Goal: Task Accomplishment & Management: Manage account settings

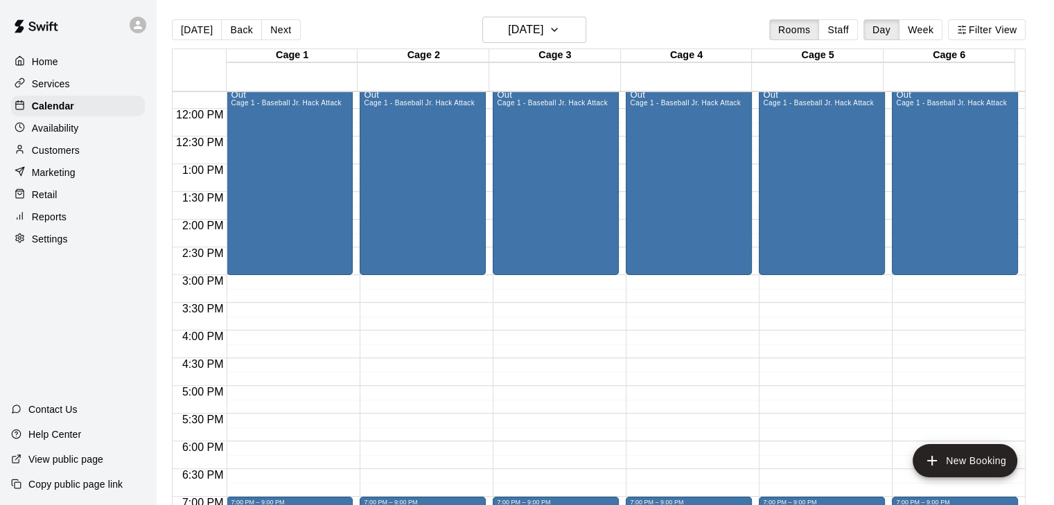
scroll to position [647, 0]
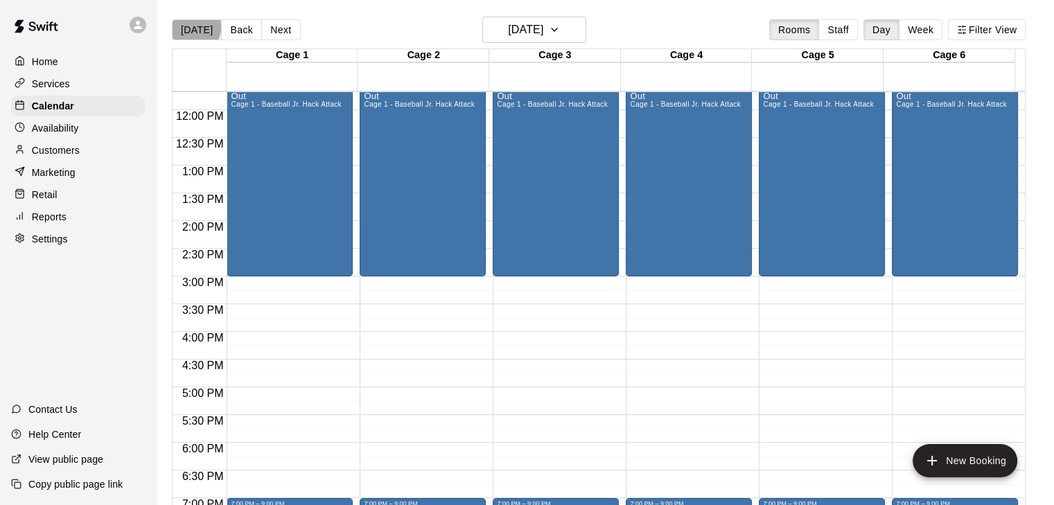
click at [189, 27] on button "[DATE]" at bounding box center [197, 29] width 50 height 21
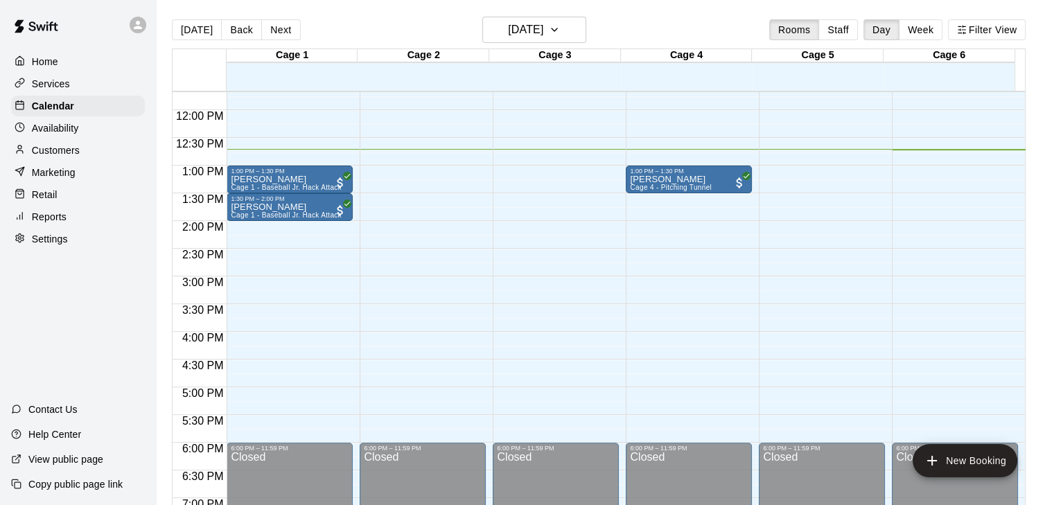
click at [53, 149] on p "Customers" at bounding box center [56, 150] width 48 height 14
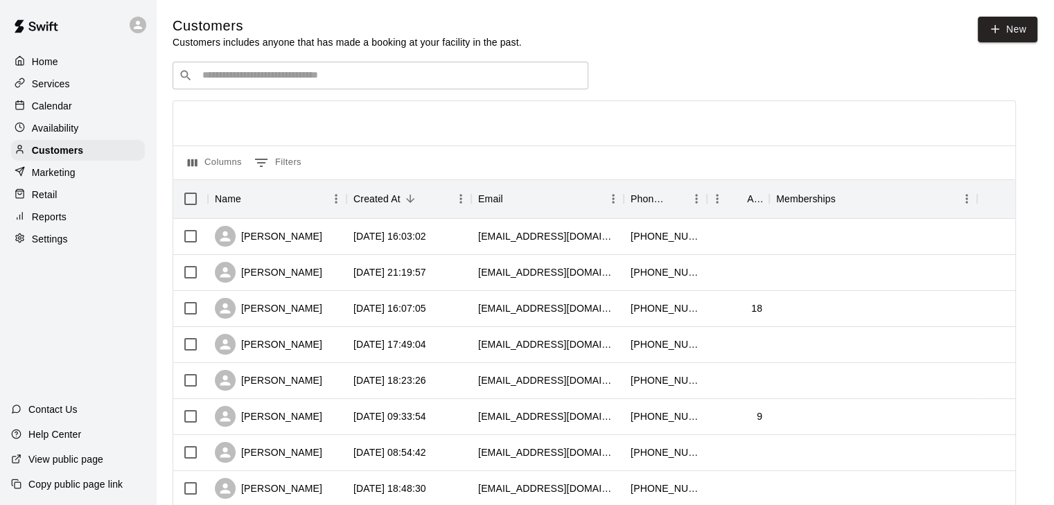
click at [258, 81] on input "Search customers by name or email" at bounding box center [390, 76] width 384 height 14
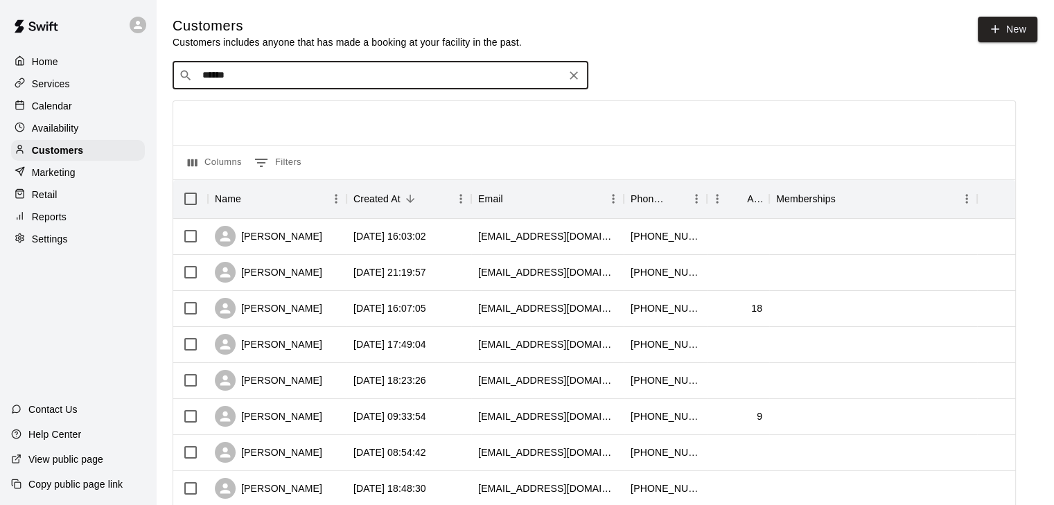
type input "******"
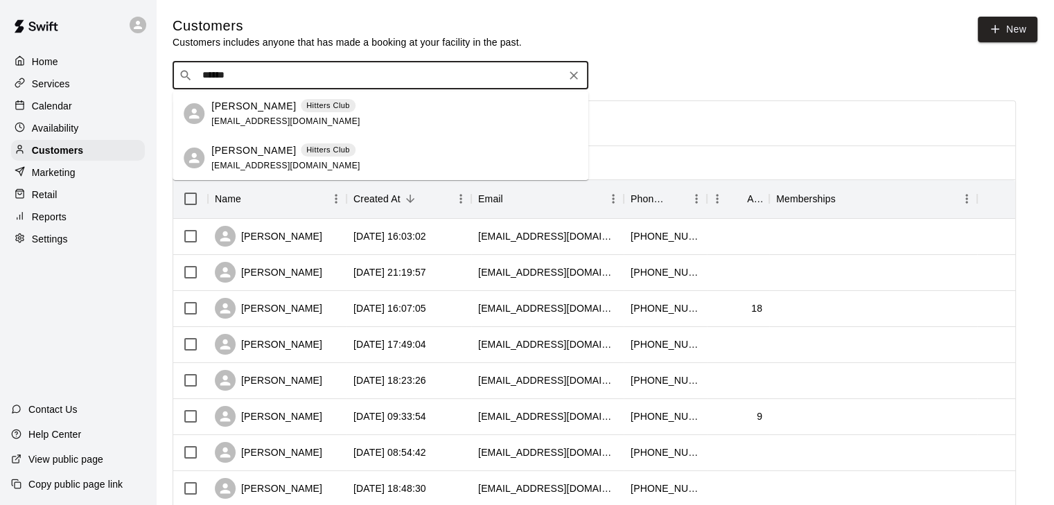
click at [240, 108] on p "[PERSON_NAME]" at bounding box center [253, 106] width 85 height 15
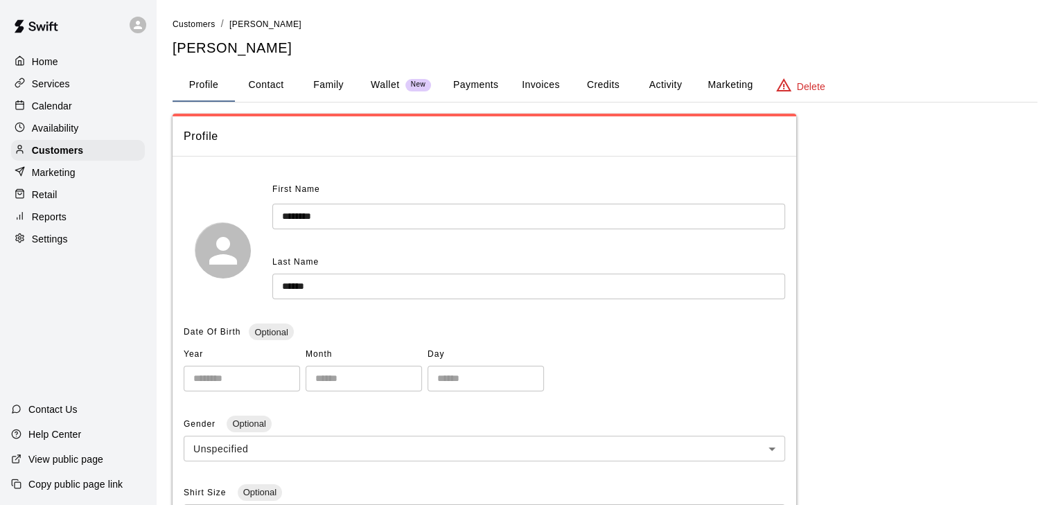
click at [283, 88] on button "Contact" at bounding box center [266, 85] width 62 height 33
select select "**"
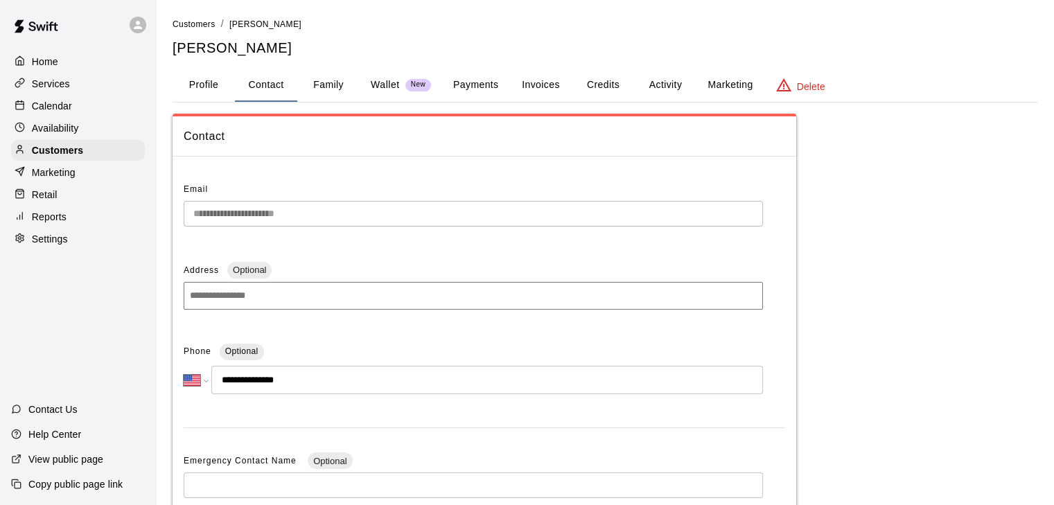
click at [324, 78] on button "Family" at bounding box center [328, 85] width 62 height 33
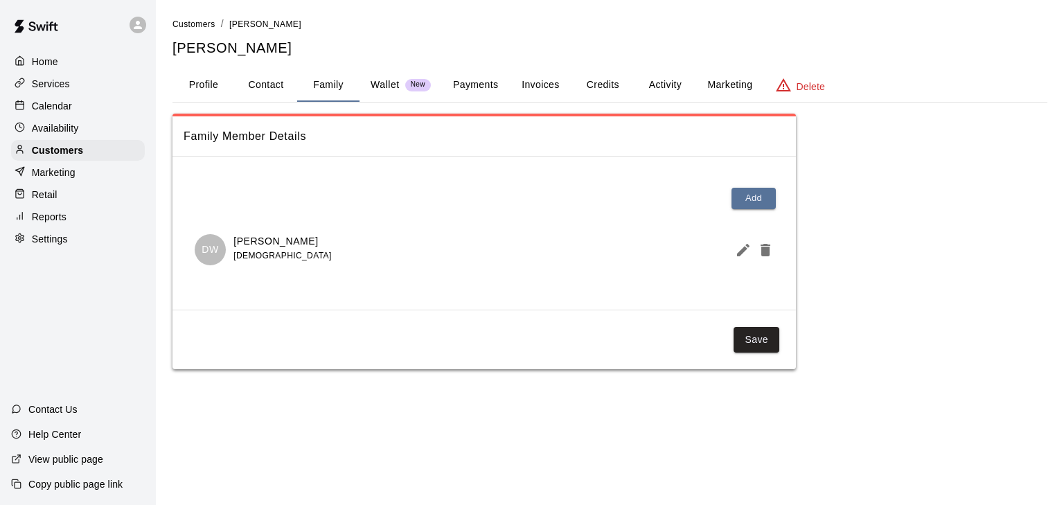
click at [194, 75] on button "Profile" at bounding box center [203, 85] width 62 height 33
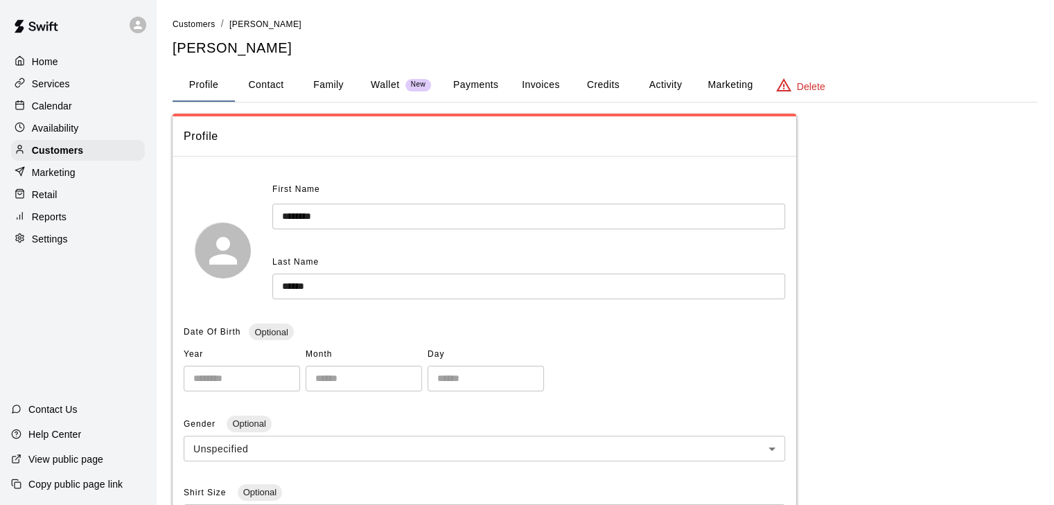
click at [43, 63] on p "Home" at bounding box center [45, 62] width 26 height 14
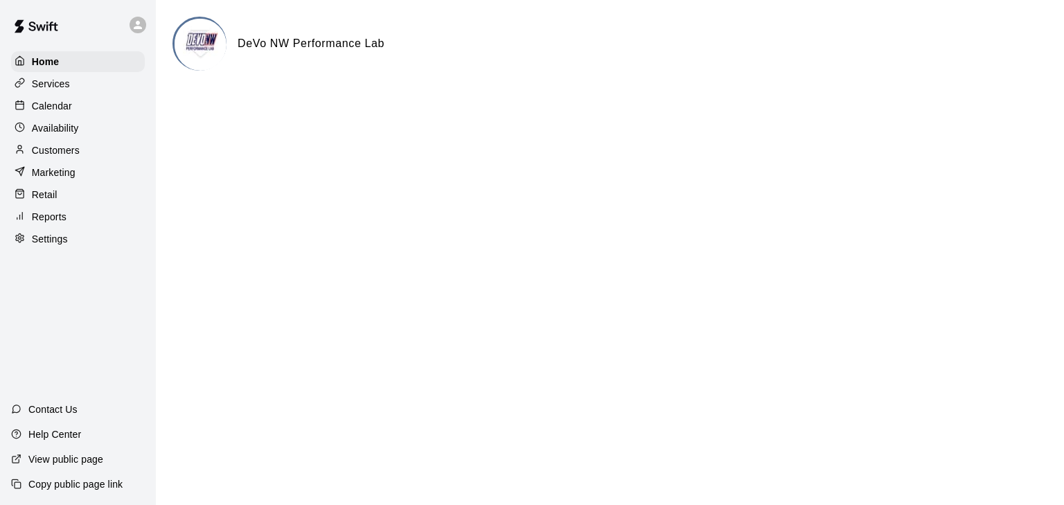
click at [52, 106] on p "Calendar" at bounding box center [52, 106] width 40 height 14
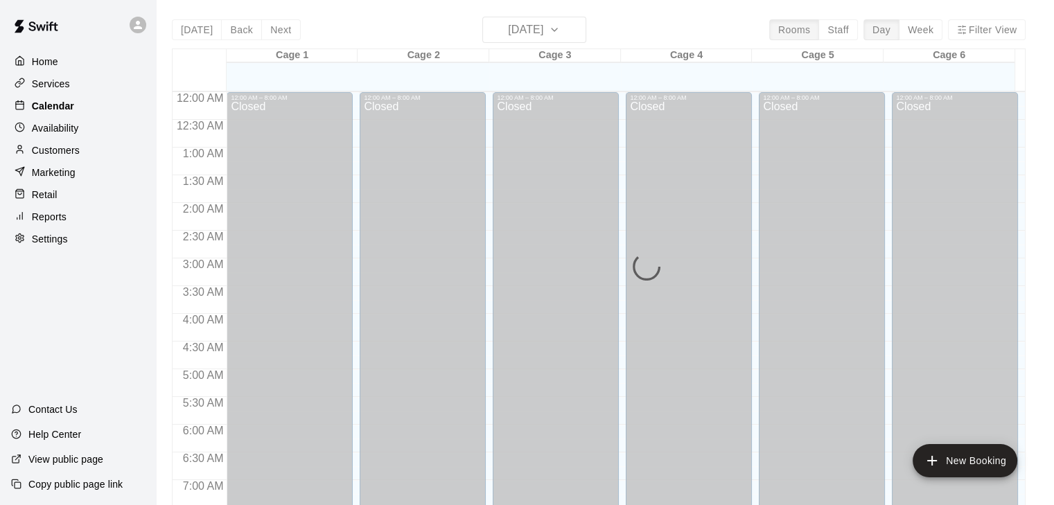
scroll to position [705, 0]
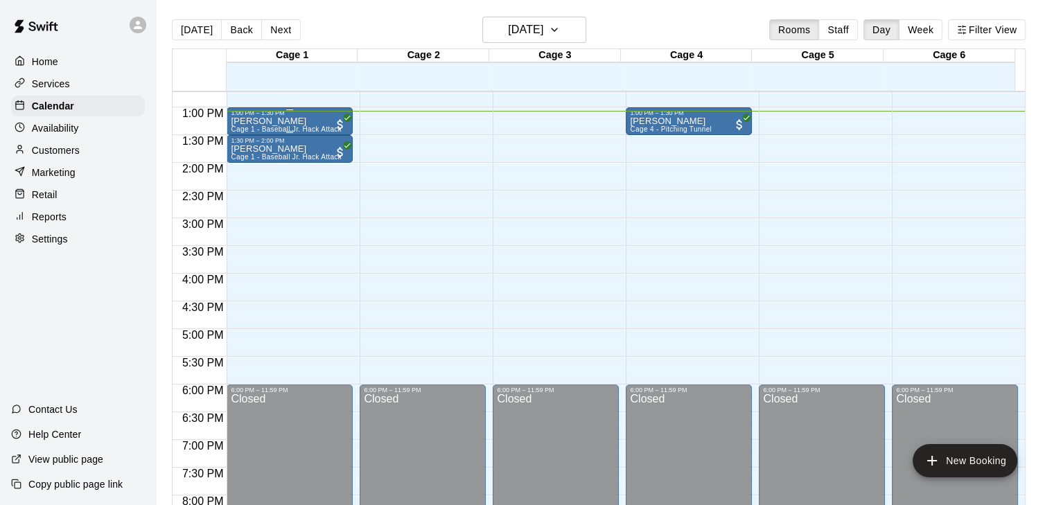
click at [262, 121] on p "[PERSON_NAME]" at bounding box center [286, 121] width 110 height 0
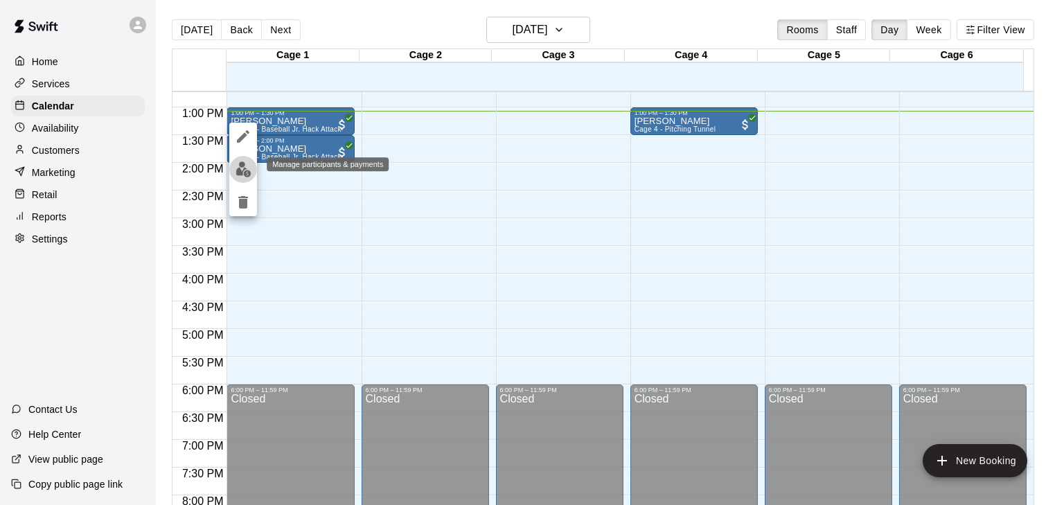
click at [250, 166] on img "edit" at bounding box center [244, 169] width 16 height 16
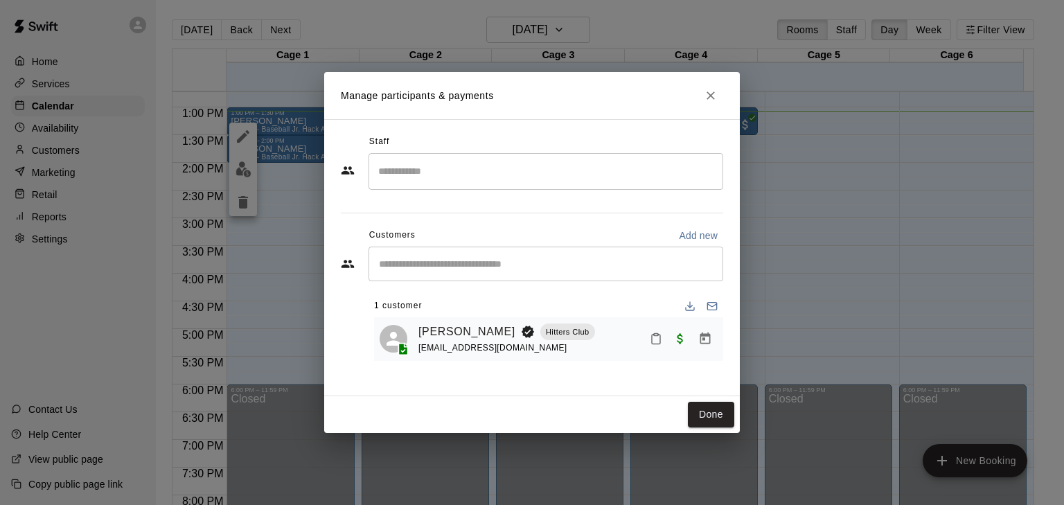
click at [657, 342] on icon "Mark attendance" at bounding box center [656, 339] width 12 height 12
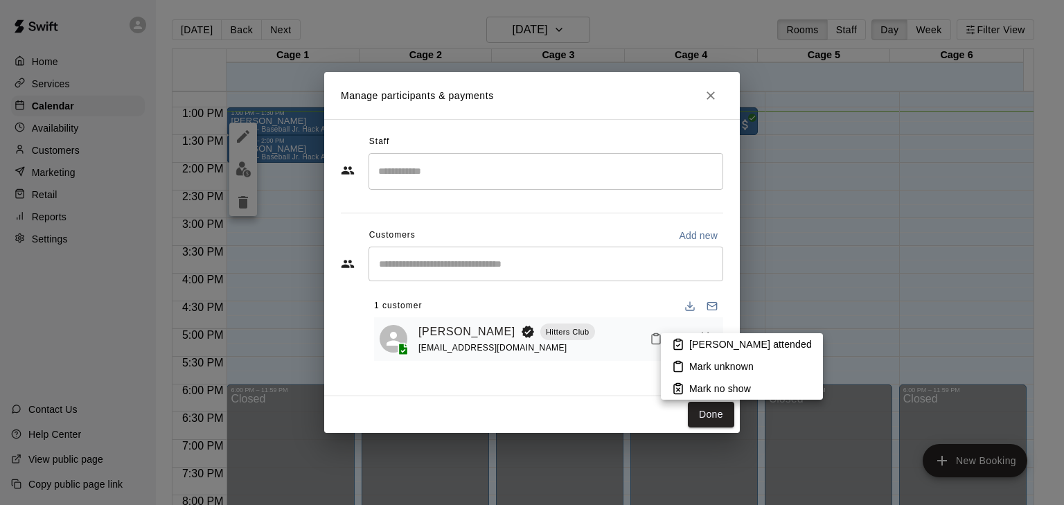
click at [690, 347] on p "Mark attended" at bounding box center [750, 344] width 123 height 14
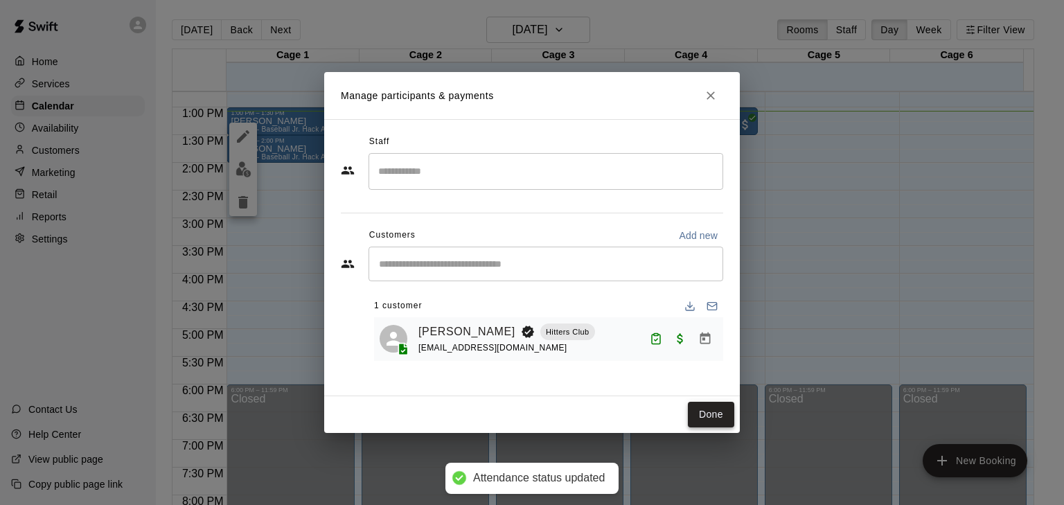
click at [707, 412] on button "Done" at bounding box center [711, 415] width 46 height 26
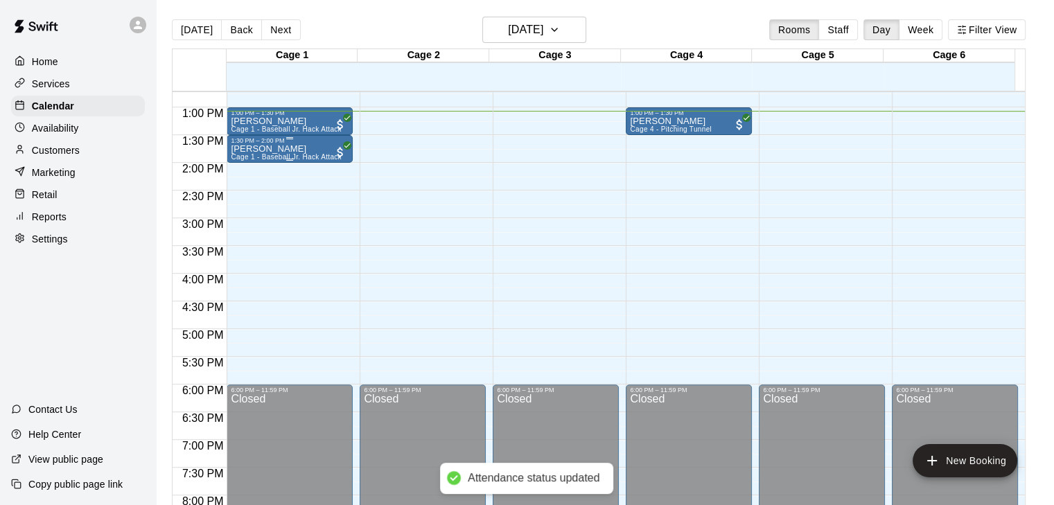
click at [247, 149] on p "[PERSON_NAME]" at bounding box center [286, 149] width 110 height 0
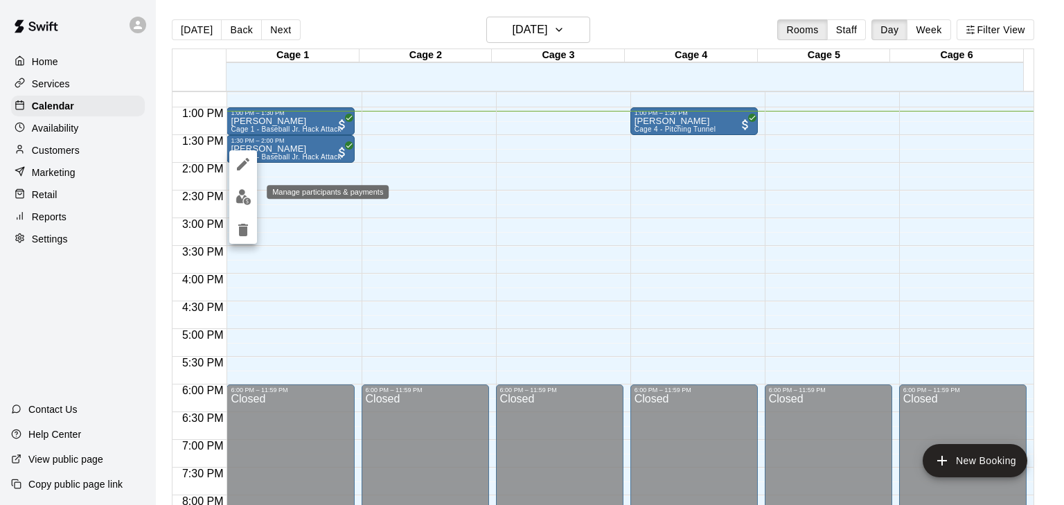
click at [238, 196] on img "edit" at bounding box center [244, 197] width 16 height 16
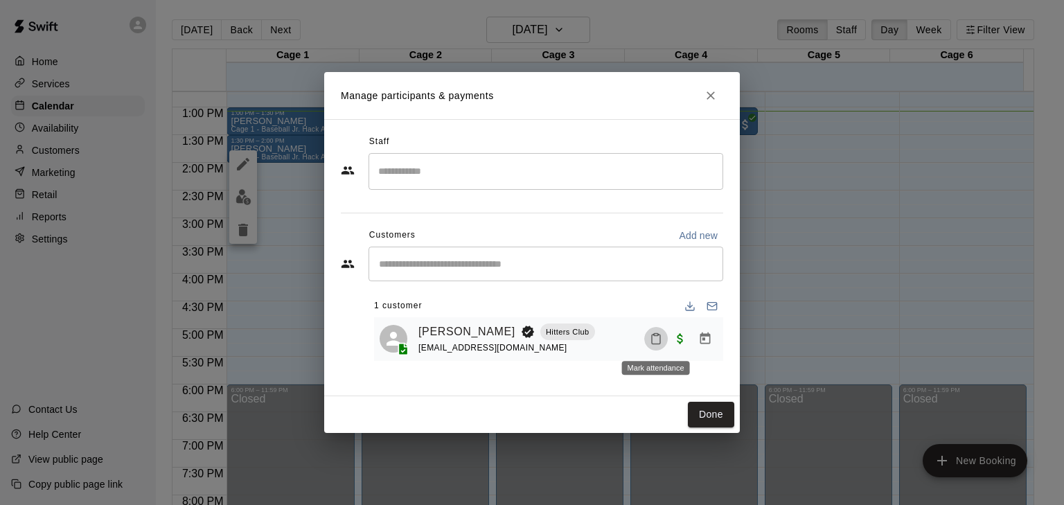
click at [659, 341] on icon "Mark attendance" at bounding box center [656, 339] width 12 height 12
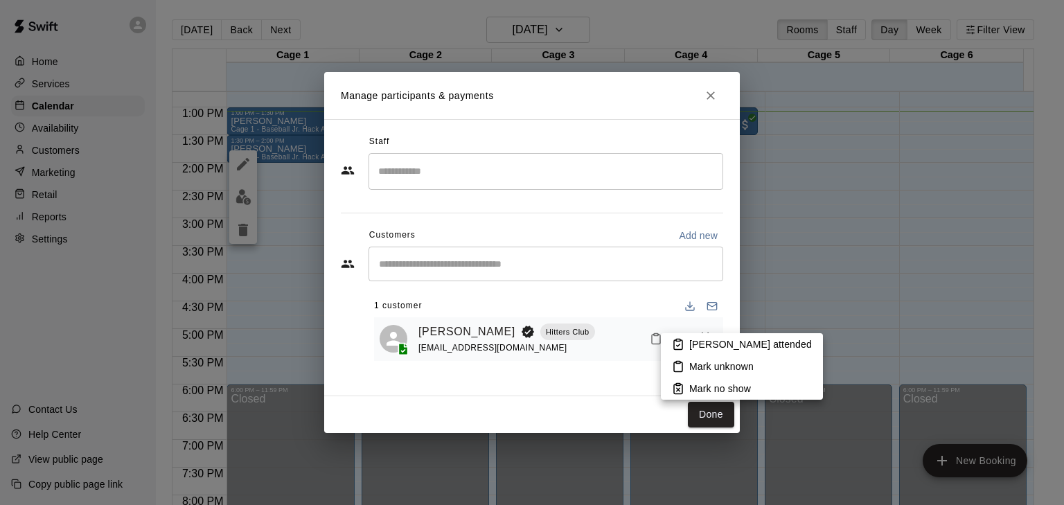
click at [677, 337] on li "Mark attended" at bounding box center [742, 344] width 162 height 22
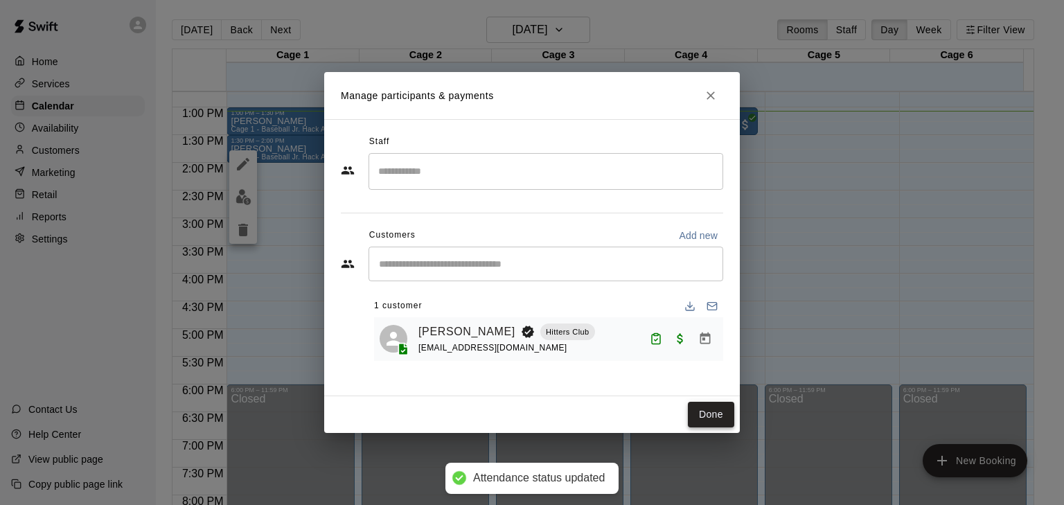
click at [705, 409] on button "Done" at bounding box center [711, 415] width 46 height 26
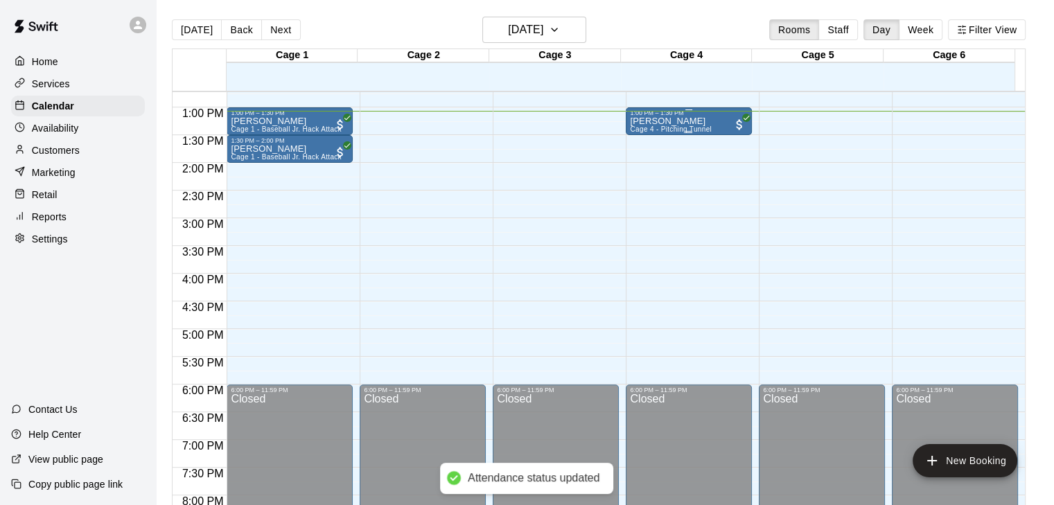
click at [666, 121] on p "[PERSON_NAME]" at bounding box center [671, 121] width 82 height 0
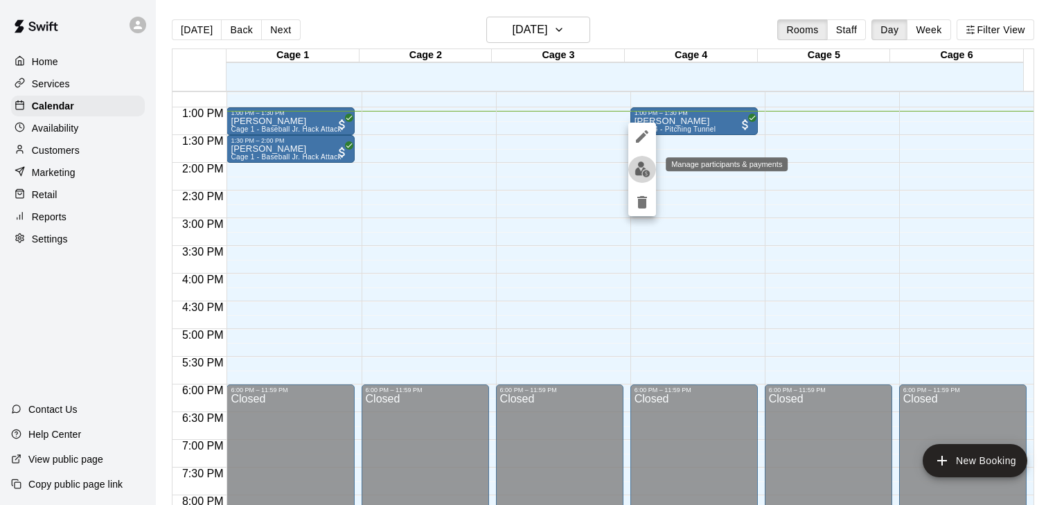
click at [653, 173] on button "edit" at bounding box center [642, 169] width 28 height 27
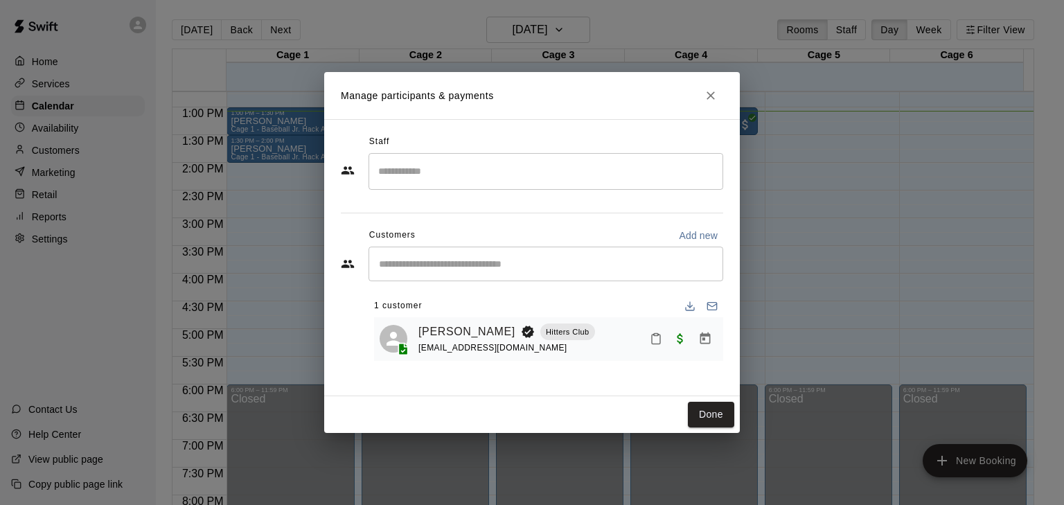
click at [650, 336] on icon "Mark attendance" at bounding box center [656, 339] width 12 height 12
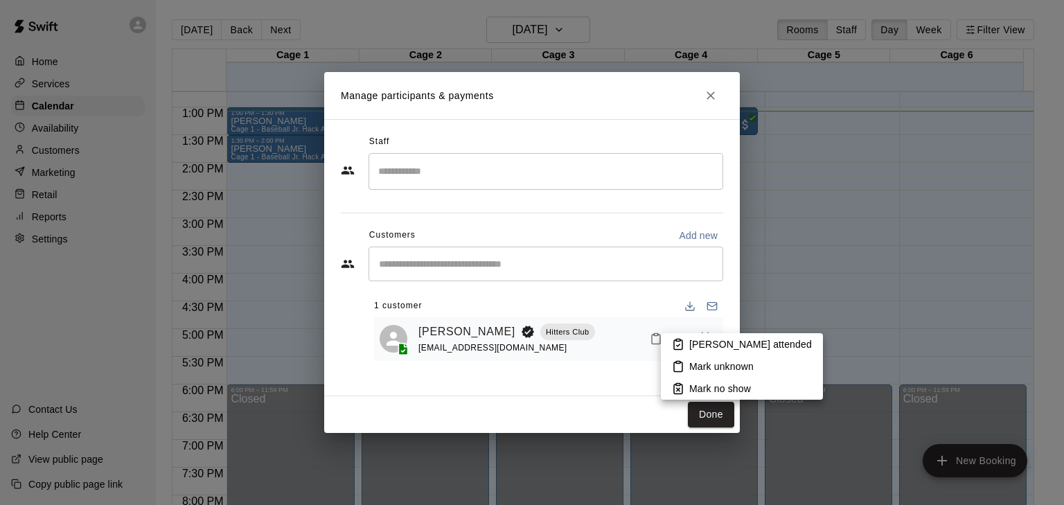
click at [683, 344] on icon at bounding box center [678, 344] width 12 height 12
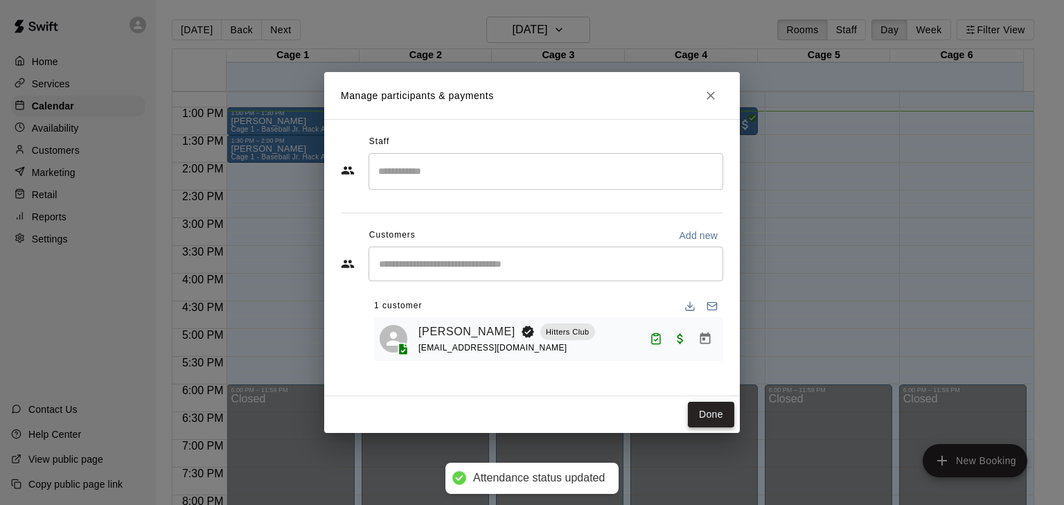
click at [718, 408] on button "Done" at bounding box center [711, 415] width 46 height 26
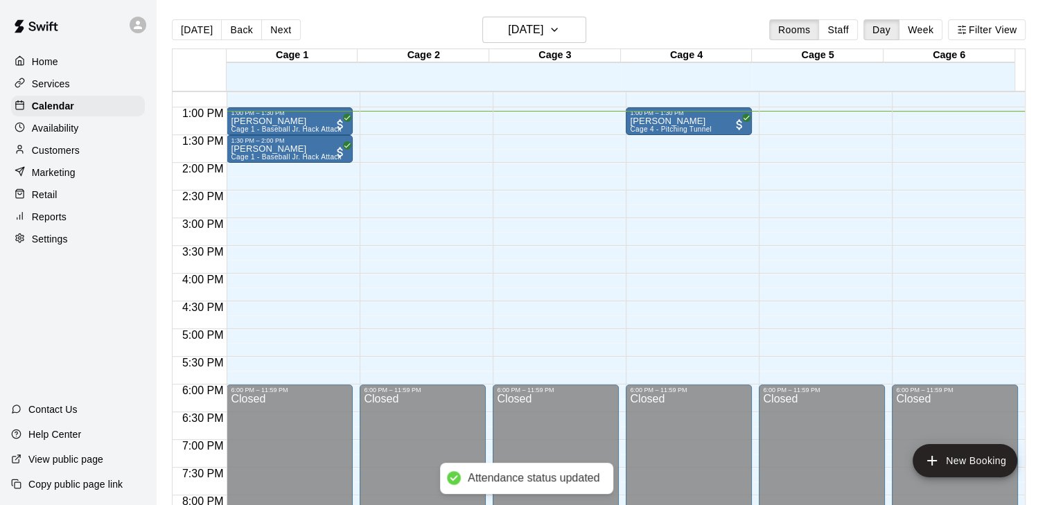
click at [48, 70] on div "Home" at bounding box center [78, 61] width 134 height 21
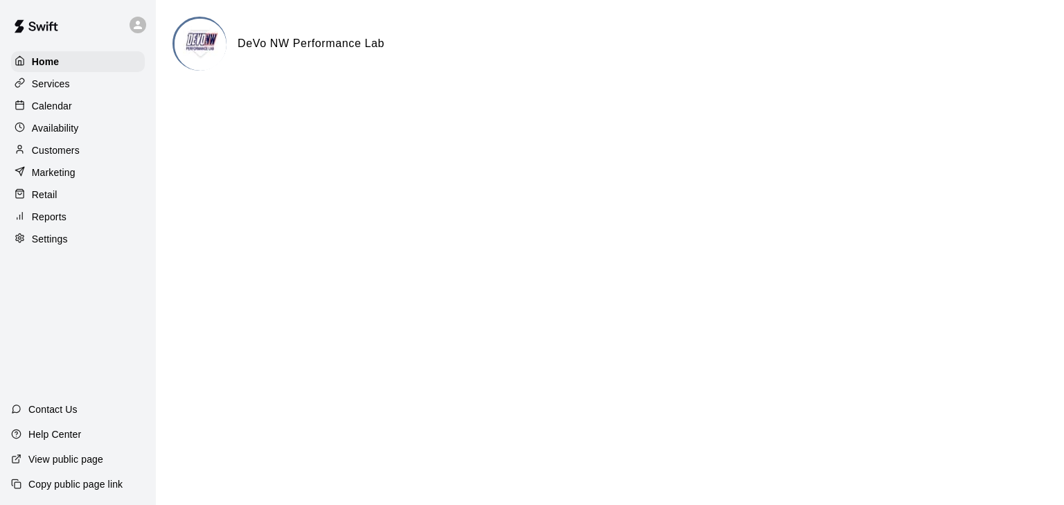
click at [57, 116] on div "Calendar" at bounding box center [78, 106] width 134 height 21
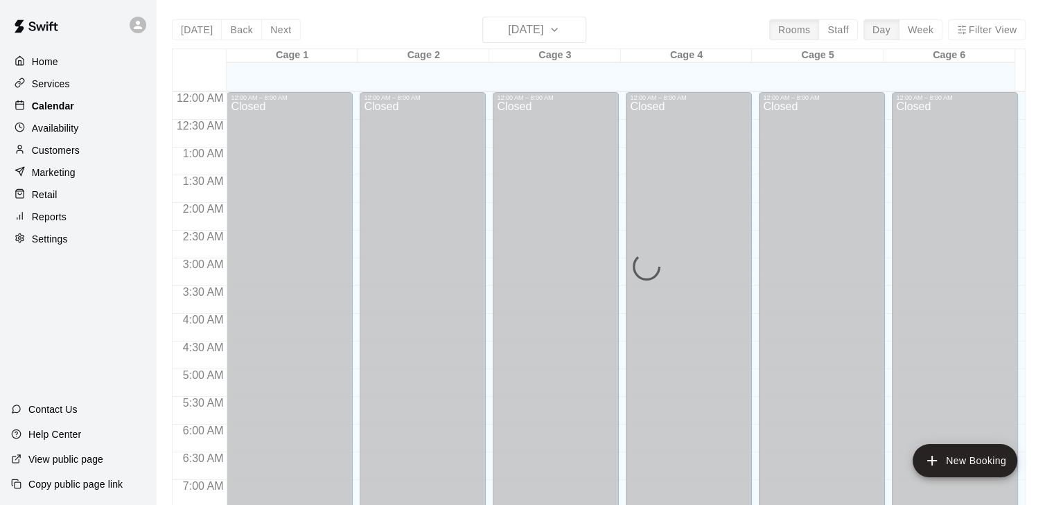
scroll to position [725, 0]
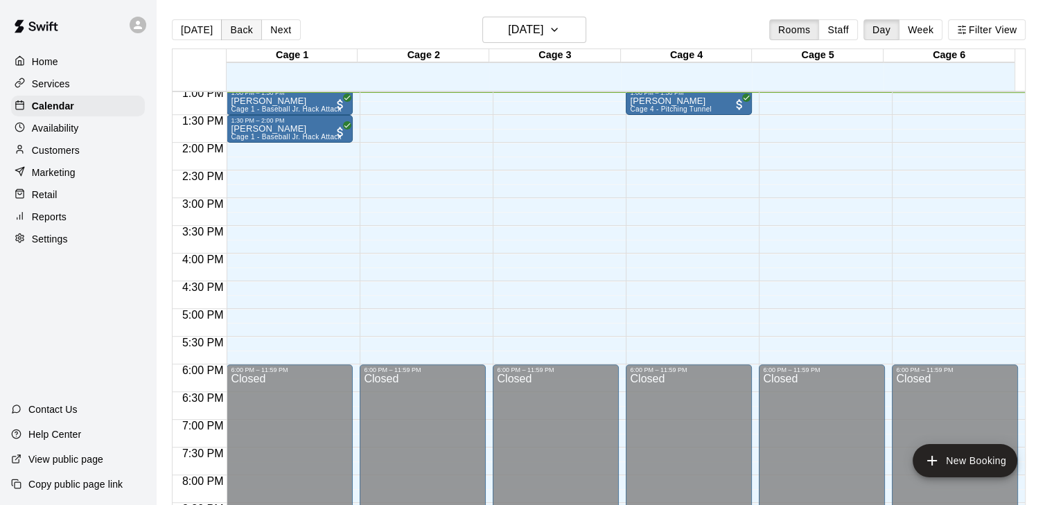
click at [223, 32] on button "Back" at bounding box center [241, 29] width 41 height 21
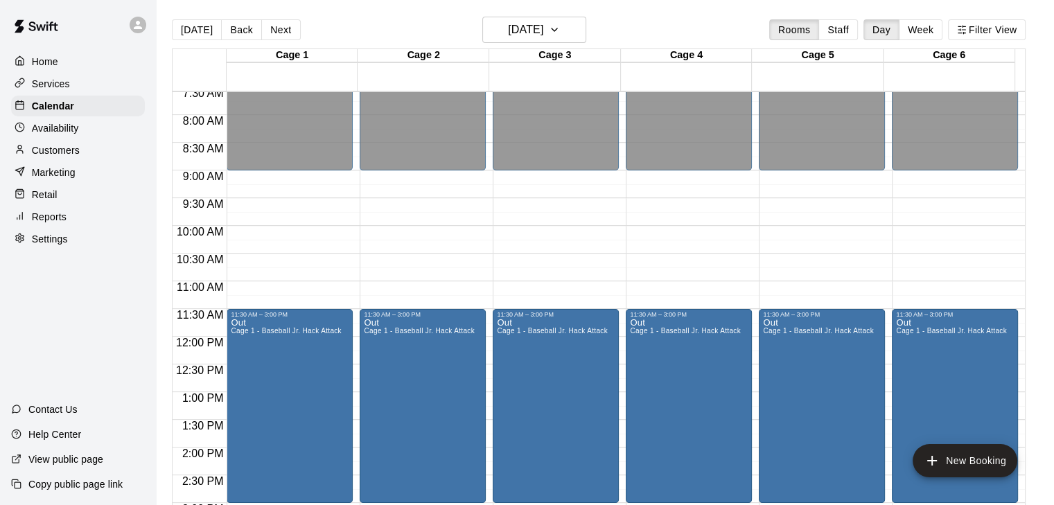
scroll to position [407, 0]
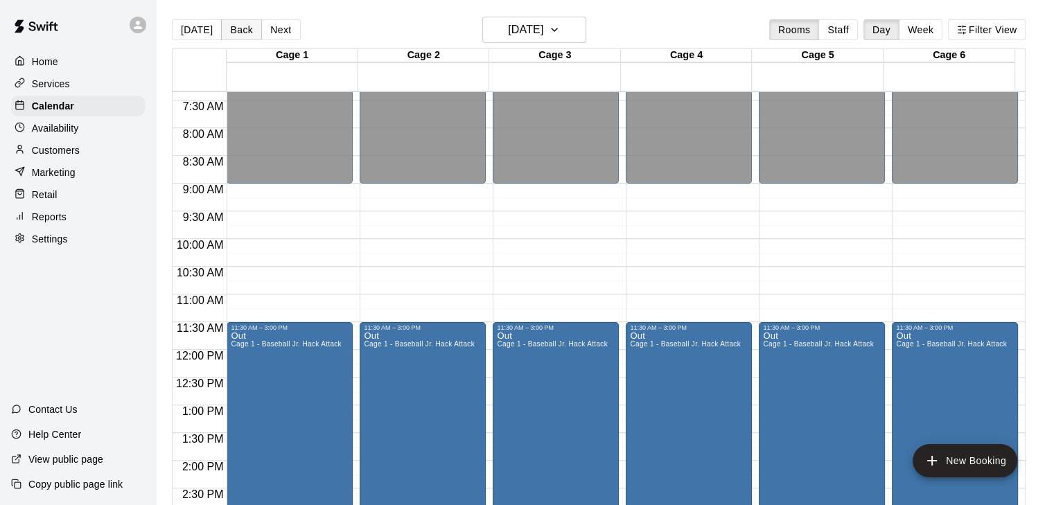
click at [241, 27] on button "Back" at bounding box center [241, 29] width 41 height 21
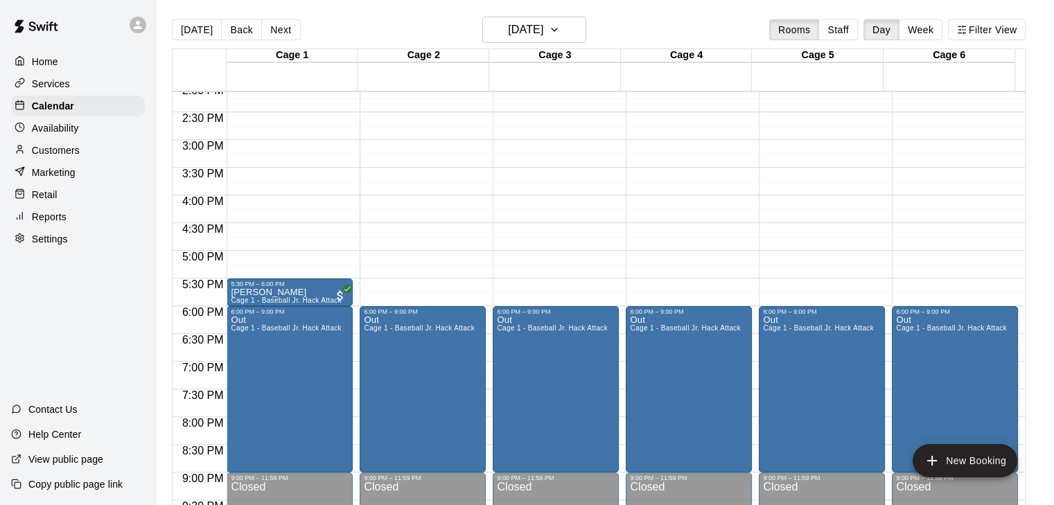
scroll to position [795, 0]
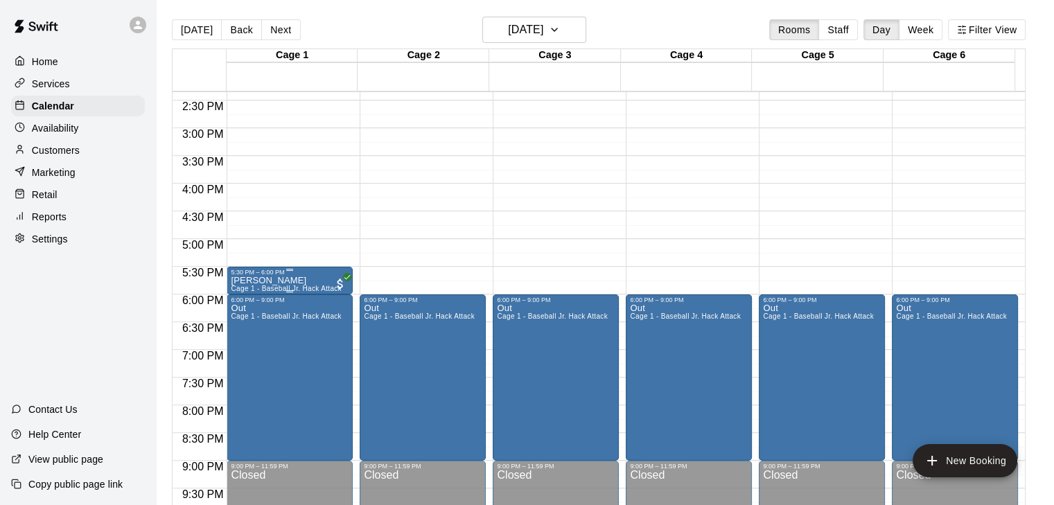
click at [278, 281] on p "Marla Martens" at bounding box center [286, 281] width 110 height 0
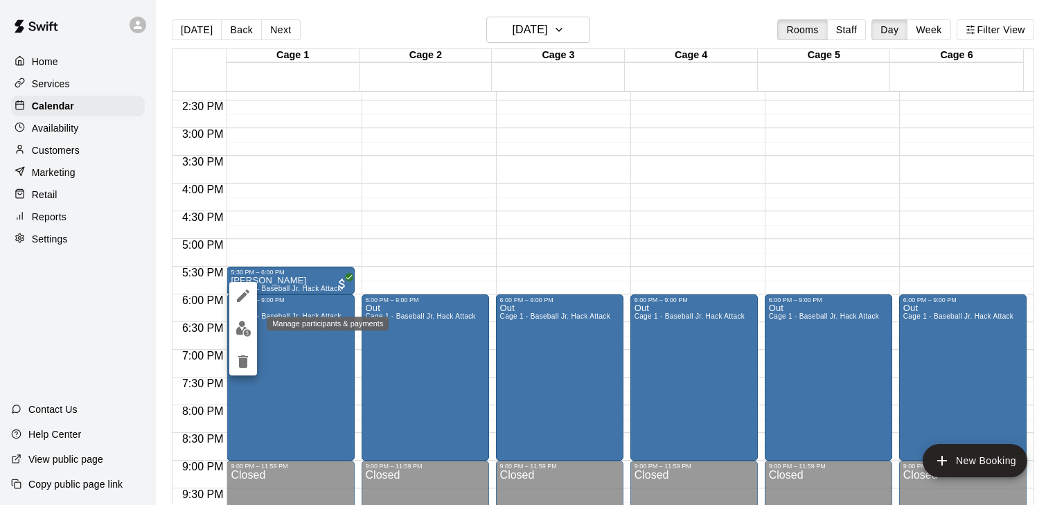
click at [251, 328] on img "edit" at bounding box center [244, 329] width 16 height 16
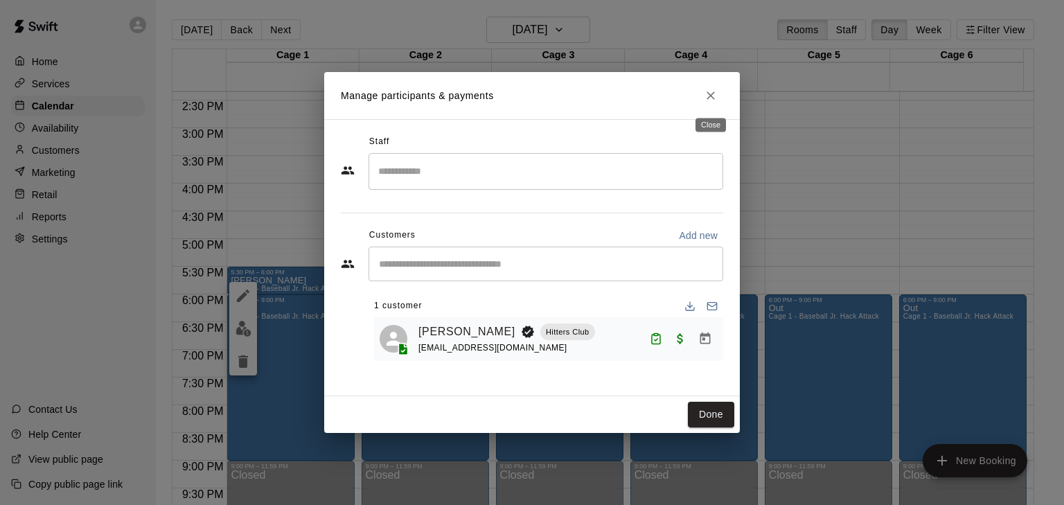
click at [707, 98] on icon "Close" at bounding box center [711, 95] width 8 height 8
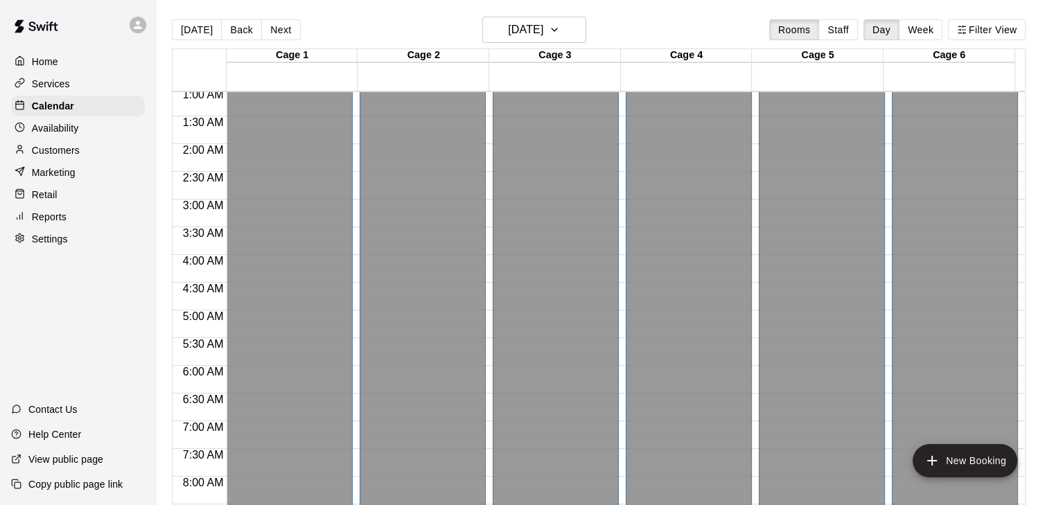
scroll to position [0, 0]
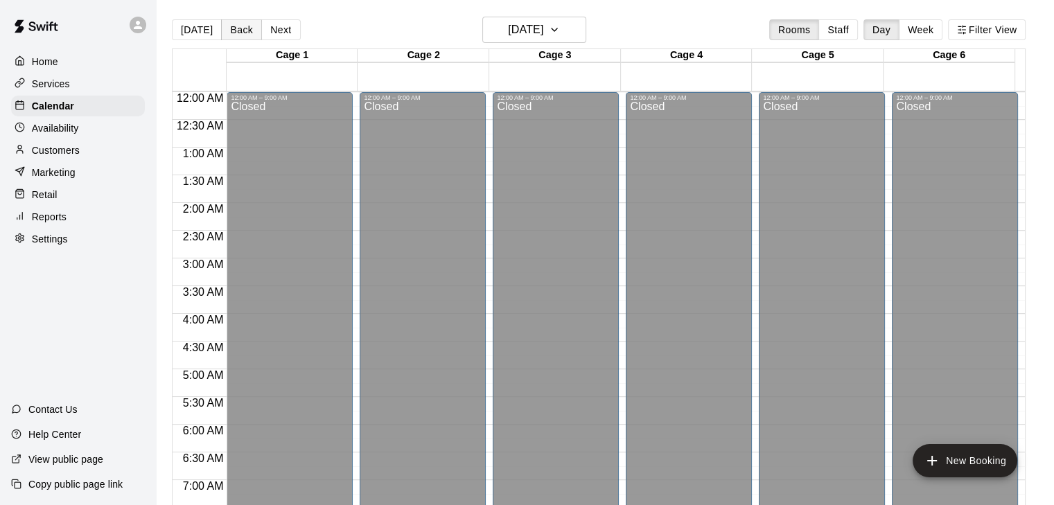
click at [242, 26] on button "Back" at bounding box center [241, 29] width 41 height 21
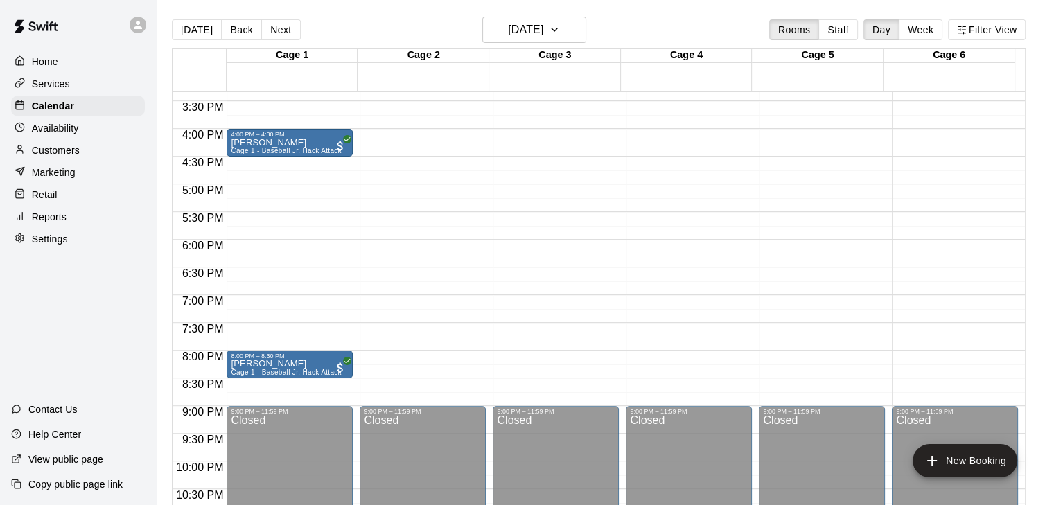
scroll to position [851, 0]
click at [243, 150] on span "Cage 1 - Baseball Jr. Hack Attack" at bounding box center [286, 149] width 110 height 8
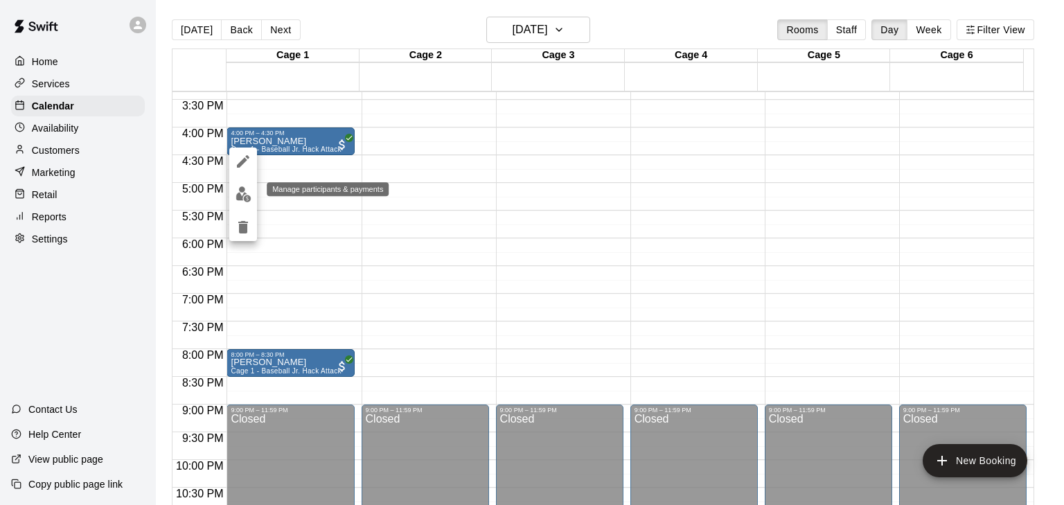
click at [240, 200] on img "edit" at bounding box center [244, 194] width 16 height 16
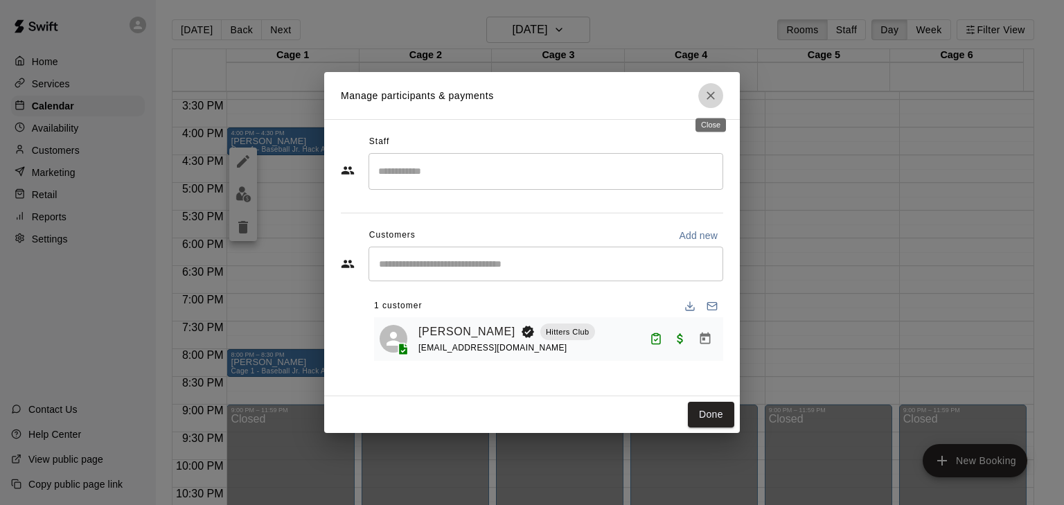
click at [709, 90] on icon "Close" at bounding box center [711, 96] width 14 height 14
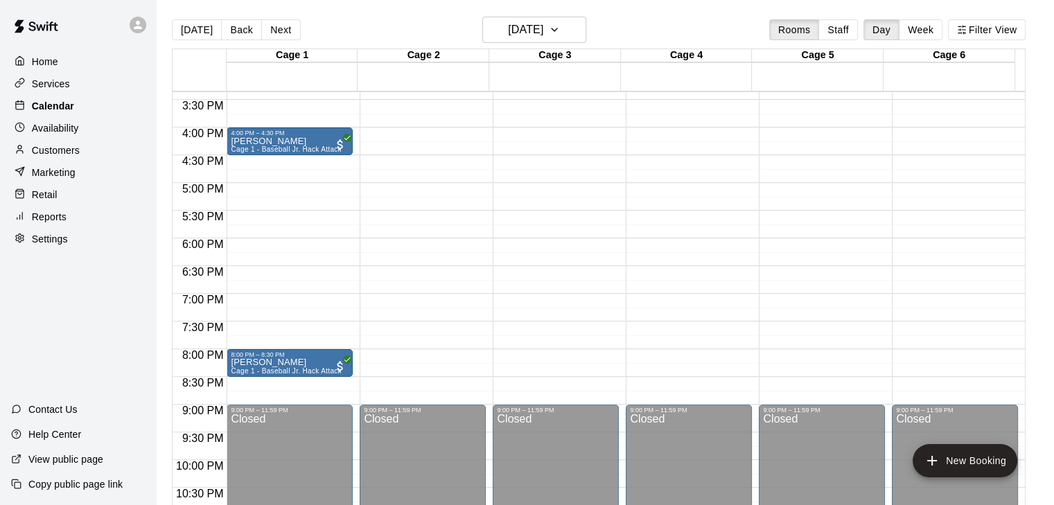
click at [71, 102] on p "Calendar" at bounding box center [53, 106] width 42 height 14
click at [39, 65] on p "Home" at bounding box center [45, 62] width 26 height 14
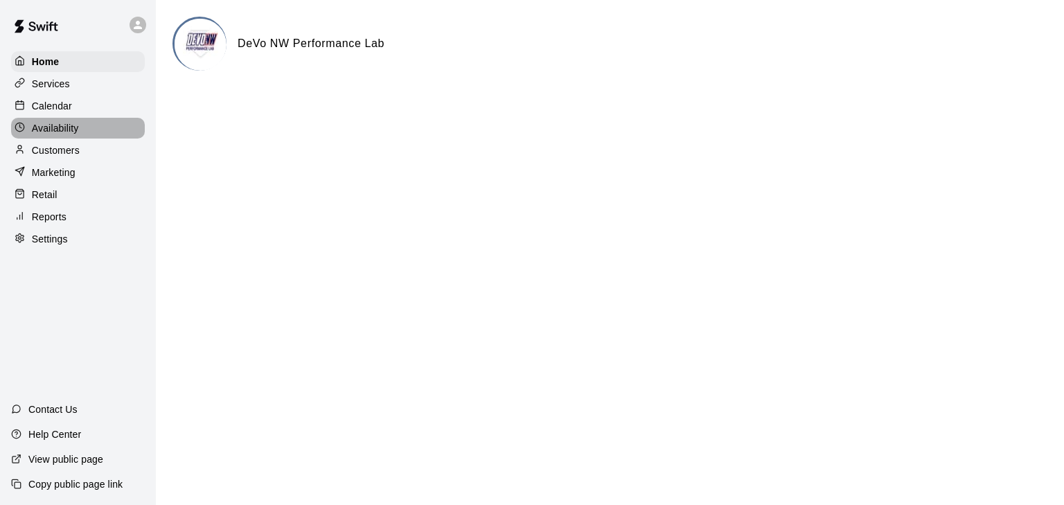
click at [53, 125] on p "Availability" at bounding box center [55, 128] width 47 height 14
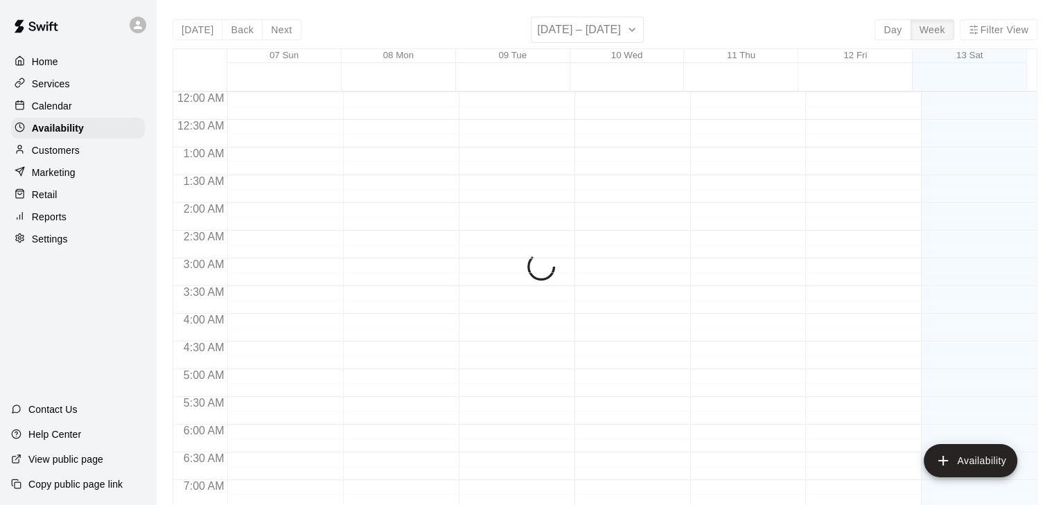
scroll to position [726, 0]
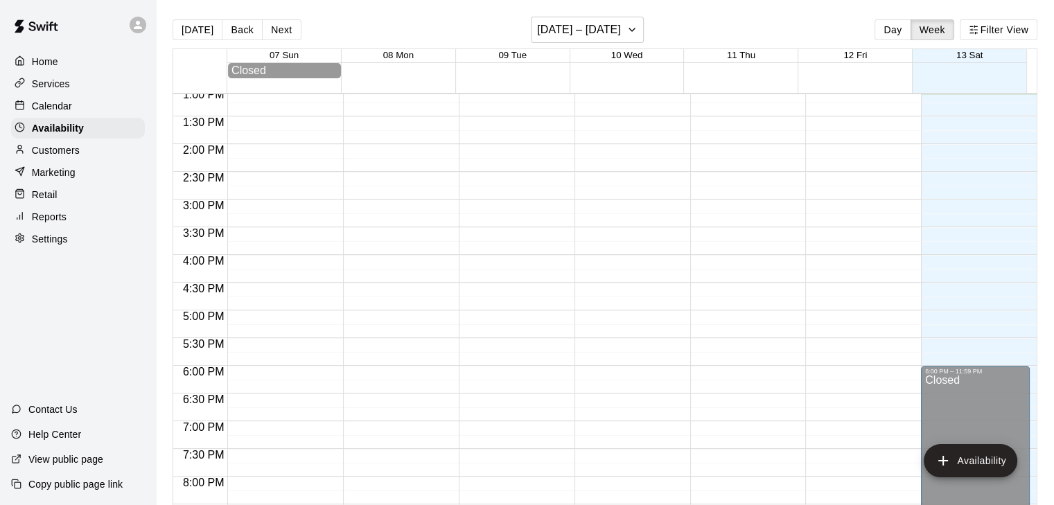
click at [47, 107] on p "Calendar" at bounding box center [52, 106] width 40 height 14
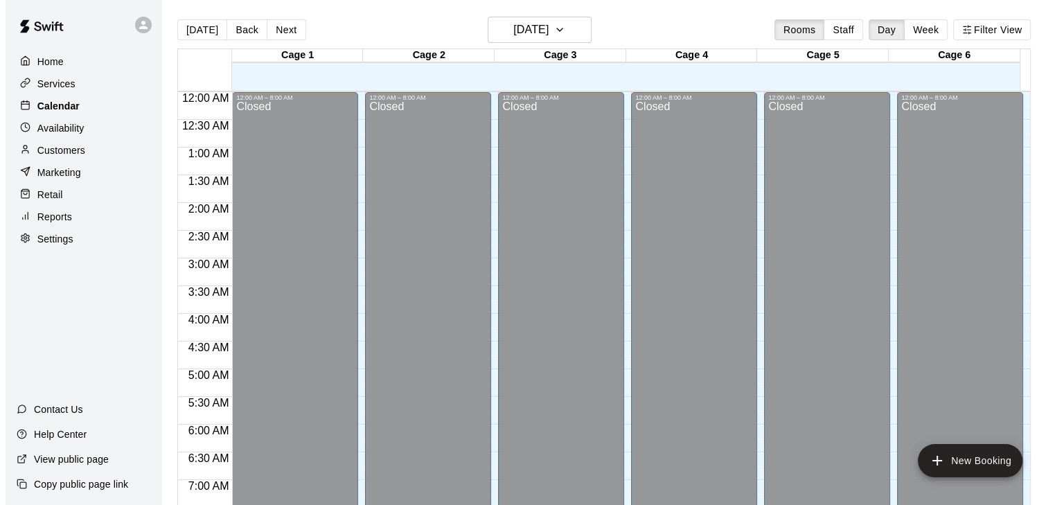
scroll to position [726, 0]
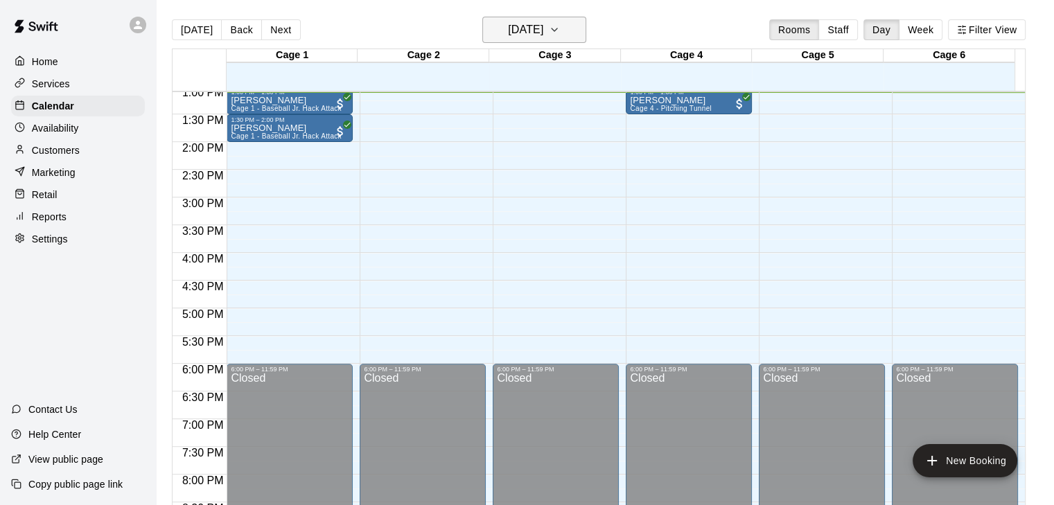
click at [517, 19] on button "[DATE]" at bounding box center [534, 30] width 104 height 26
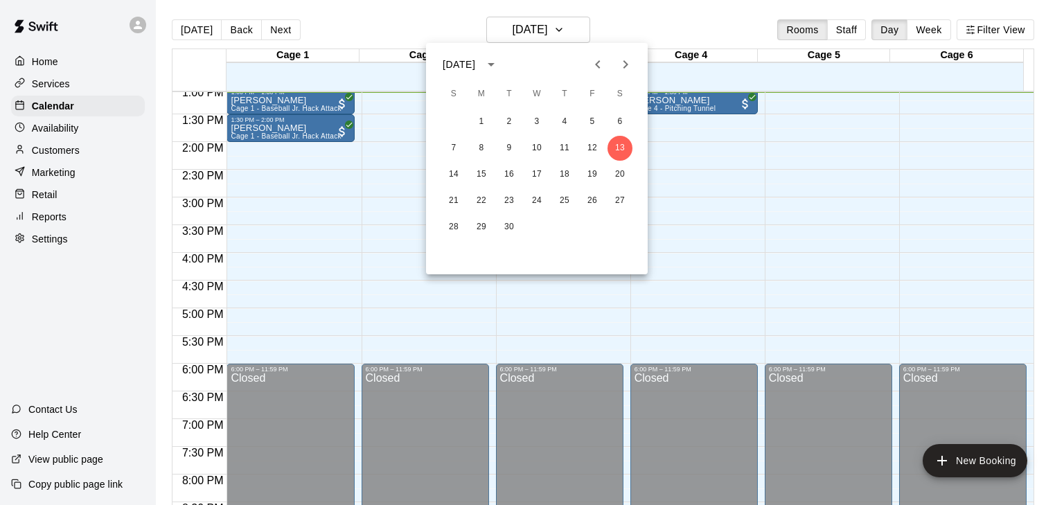
click at [625, 53] on button "Next month" at bounding box center [626, 65] width 28 height 28
click at [623, 59] on icon "Next month" at bounding box center [625, 64] width 17 height 17
click at [455, 139] on button "2" at bounding box center [453, 148] width 25 height 25
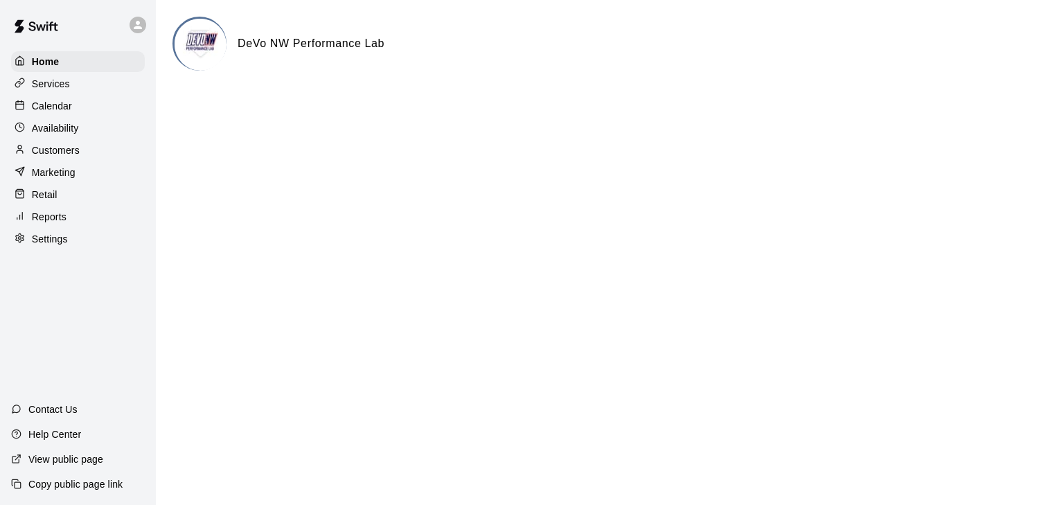
click at [49, 115] on div "Calendar" at bounding box center [78, 106] width 134 height 21
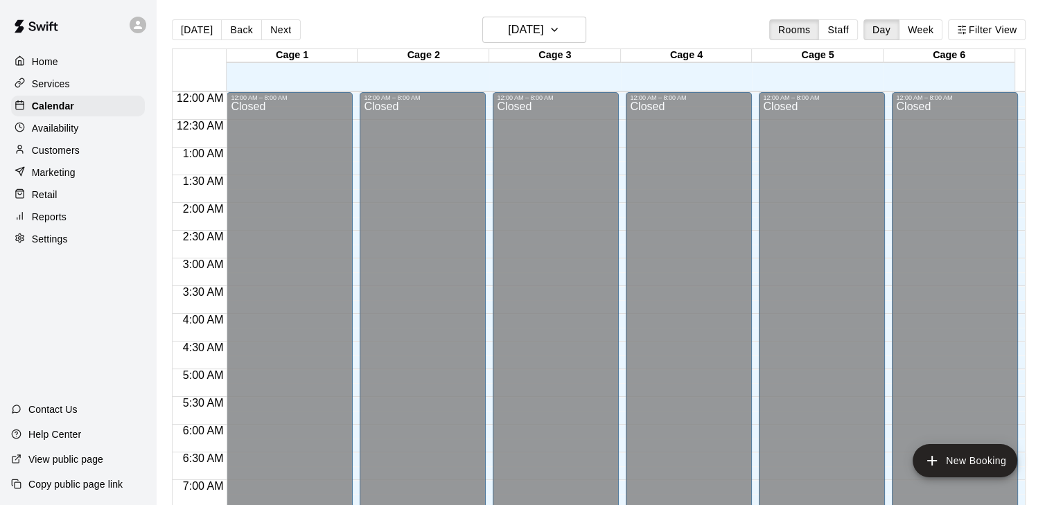
scroll to position [732, 0]
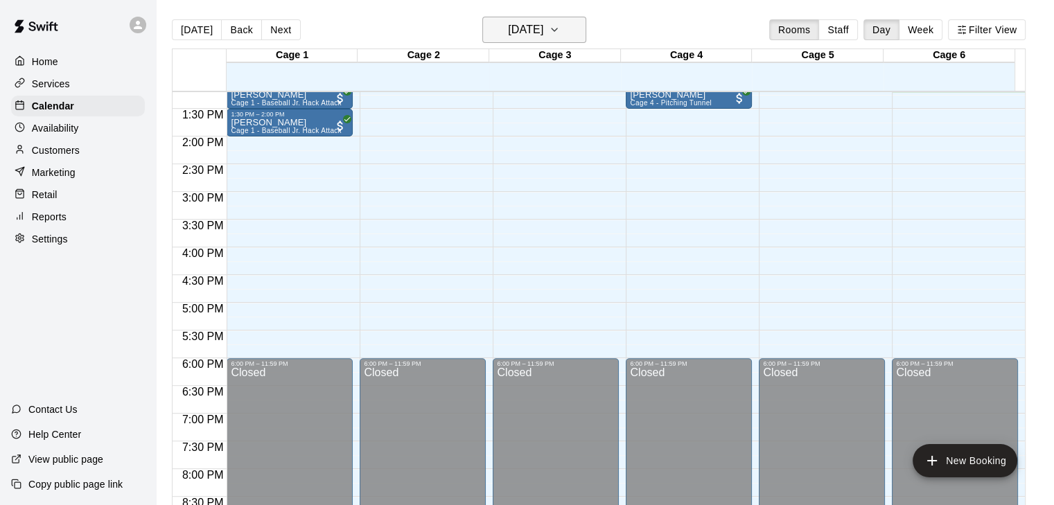
click at [543, 31] on h6 "[DATE]" at bounding box center [525, 29] width 35 height 19
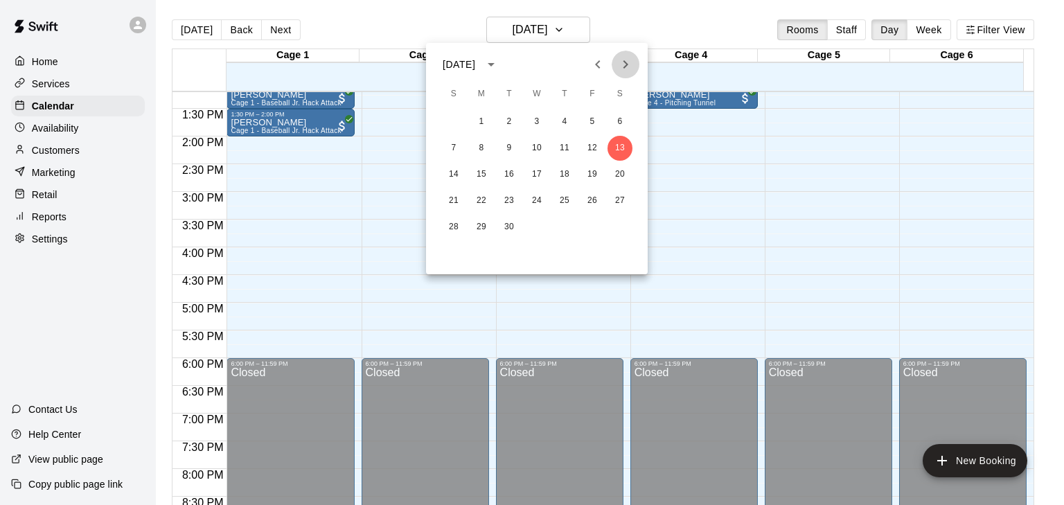
click at [630, 69] on icon "Next month" at bounding box center [625, 64] width 17 height 17
click at [488, 145] on button "3" at bounding box center [481, 148] width 25 height 25
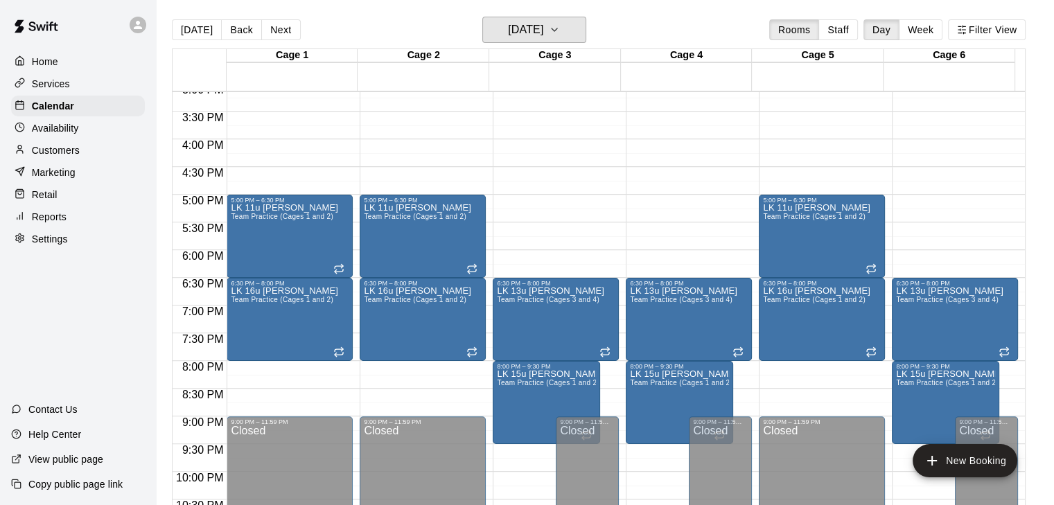
scroll to position [841, 0]
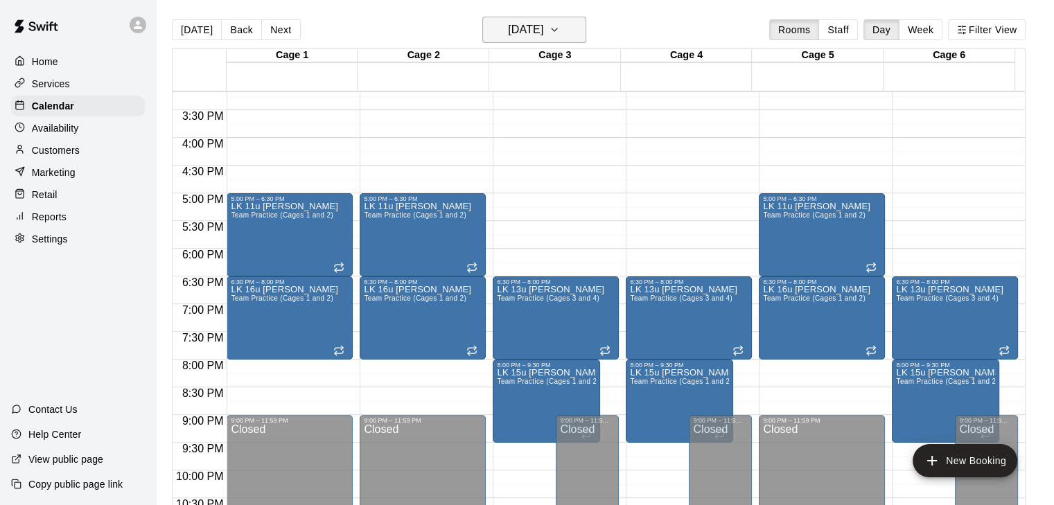
click at [560, 30] on icon "button" at bounding box center [554, 29] width 11 height 17
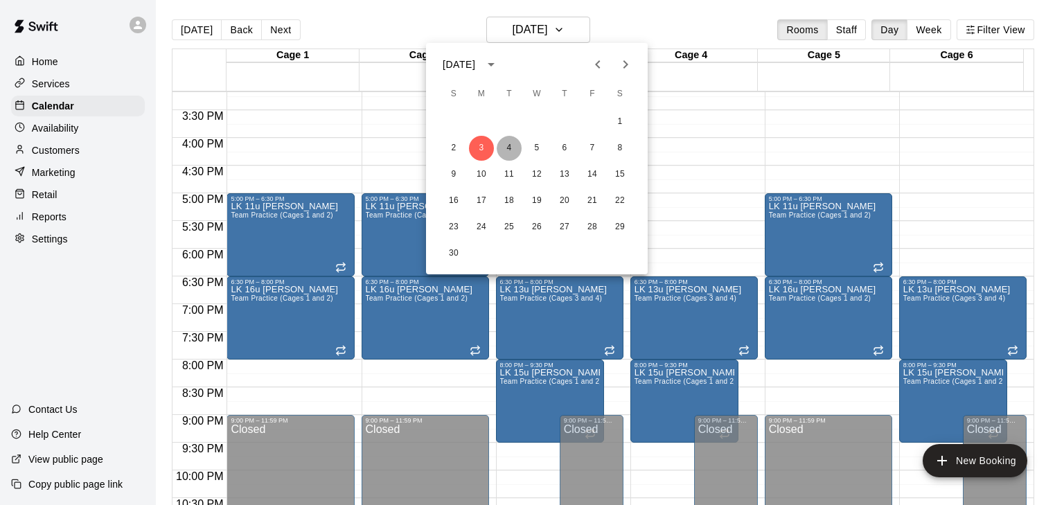
click at [508, 144] on button "4" at bounding box center [509, 148] width 25 height 25
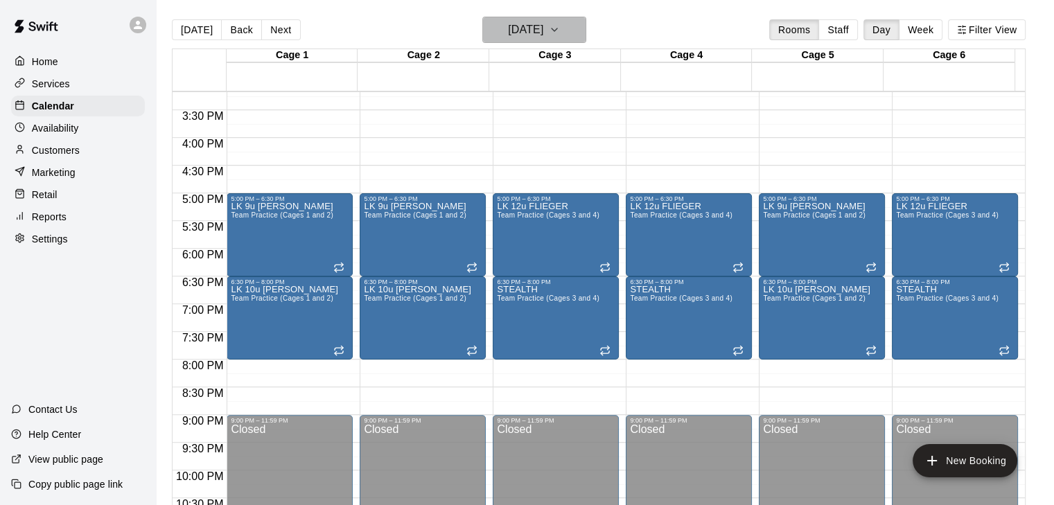
click at [586, 30] on button "[DATE]" at bounding box center [534, 30] width 104 height 26
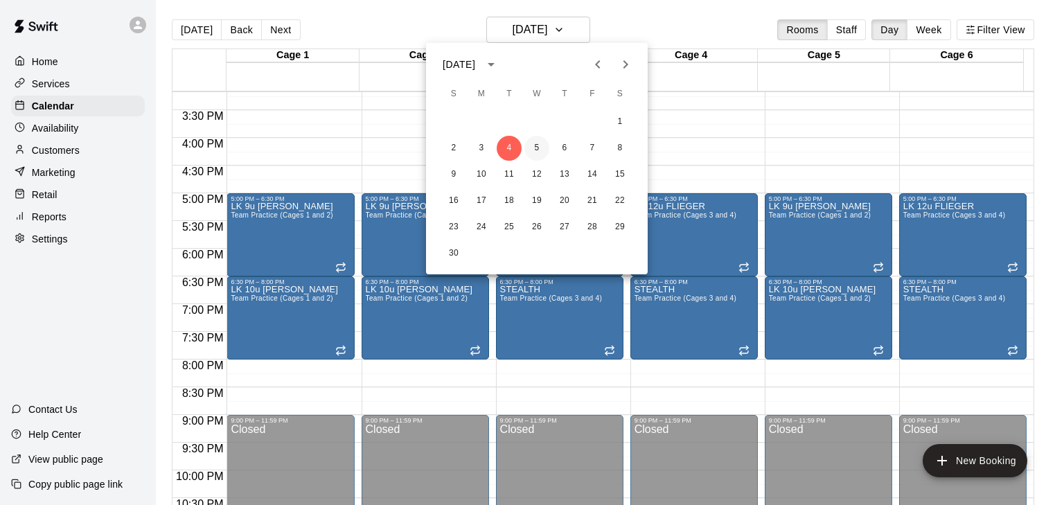
click at [540, 149] on button "5" at bounding box center [536, 148] width 25 height 25
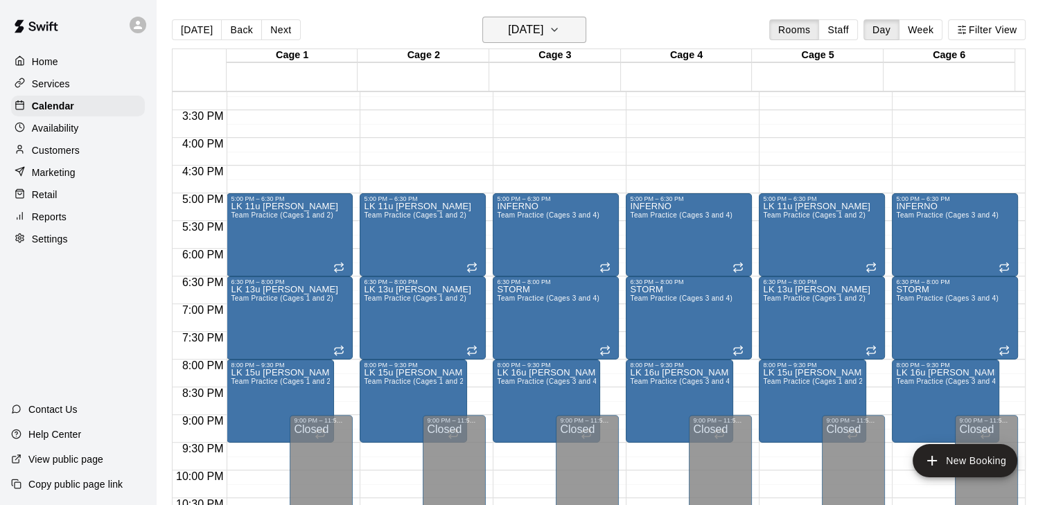
click at [560, 26] on icon "button" at bounding box center [554, 29] width 11 height 17
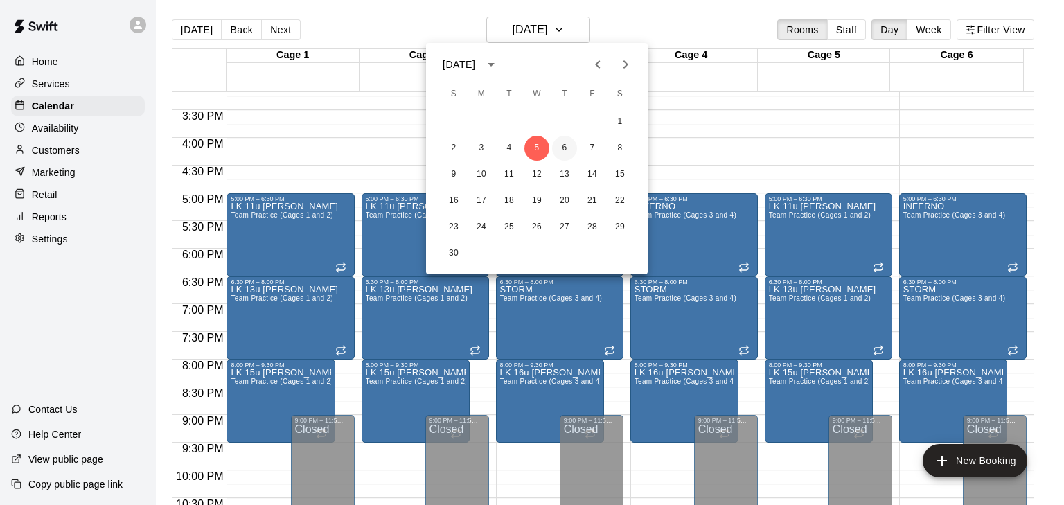
click at [565, 145] on button "6" at bounding box center [564, 148] width 25 height 25
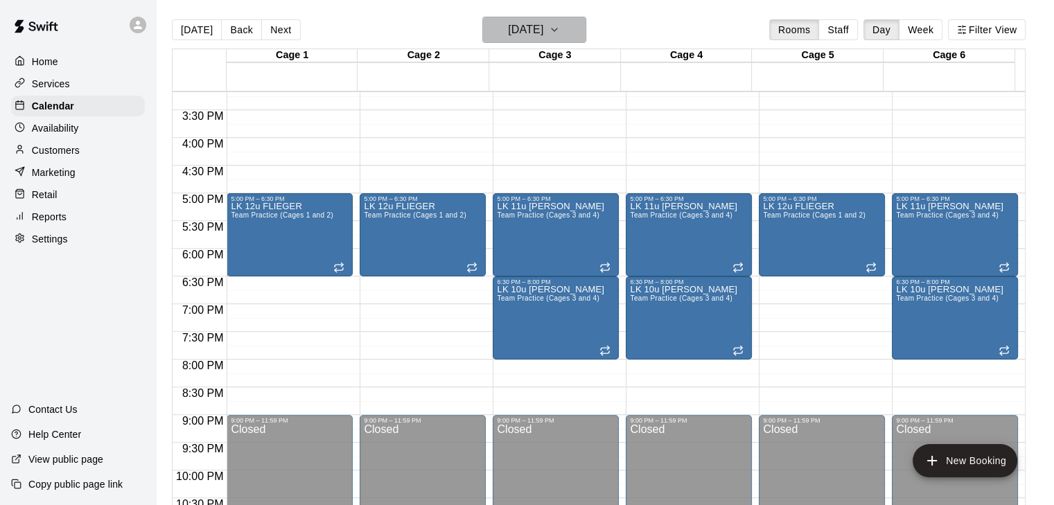
click at [560, 34] on icon "button" at bounding box center [554, 29] width 11 height 17
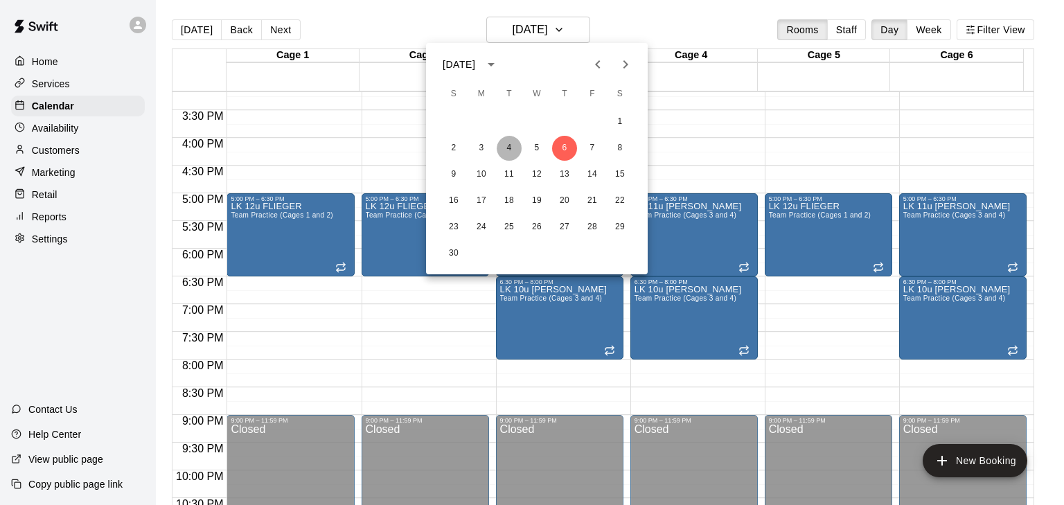
click at [503, 144] on button "4" at bounding box center [509, 148] width 25 height 25
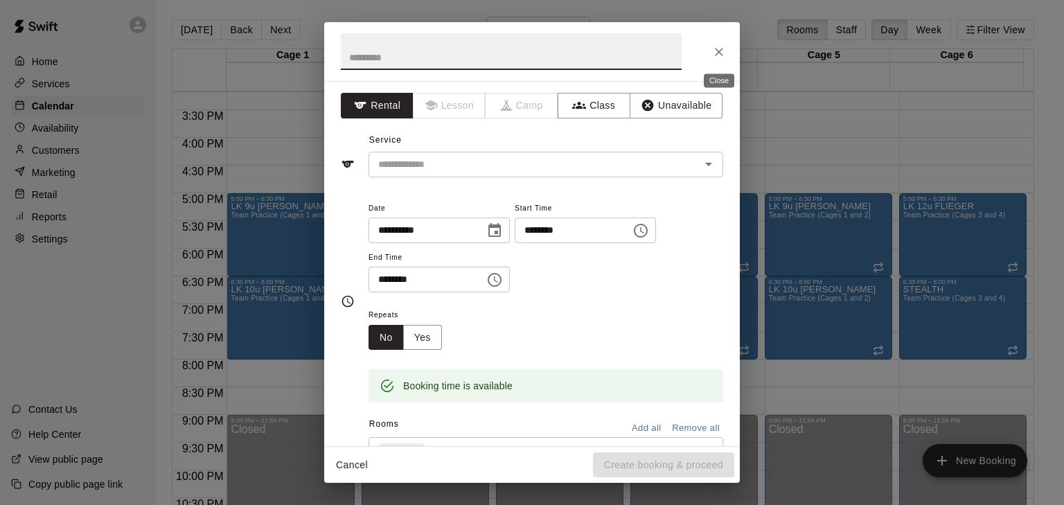
click at [714, 49] on icon "Close" at bounding box center [719, 52] width 14 height 14
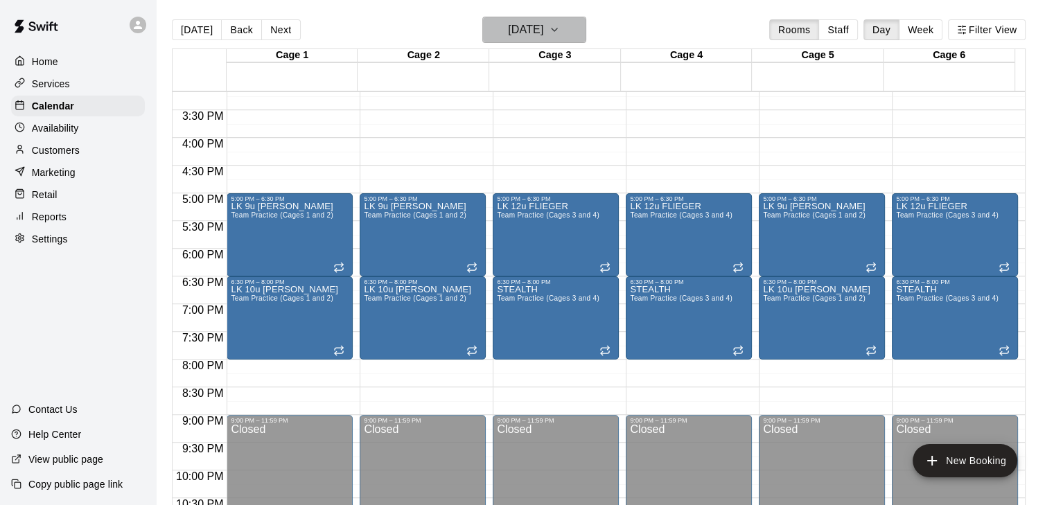
click at [560, 29] on icon "button" at bounding box center [554, 29] width 11 height 17
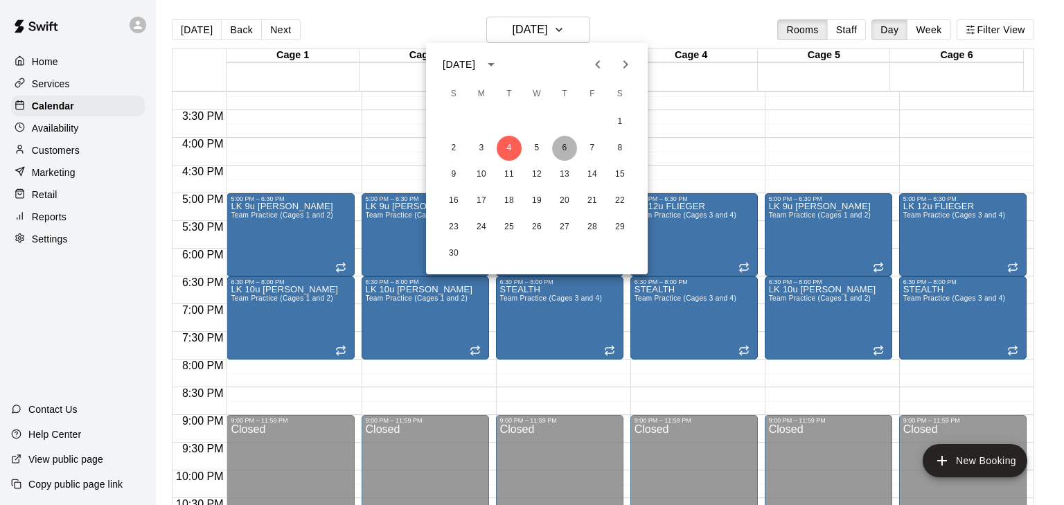
click at [572, 146] on button "6" at bounding box center [564, 148] width 25 height 25
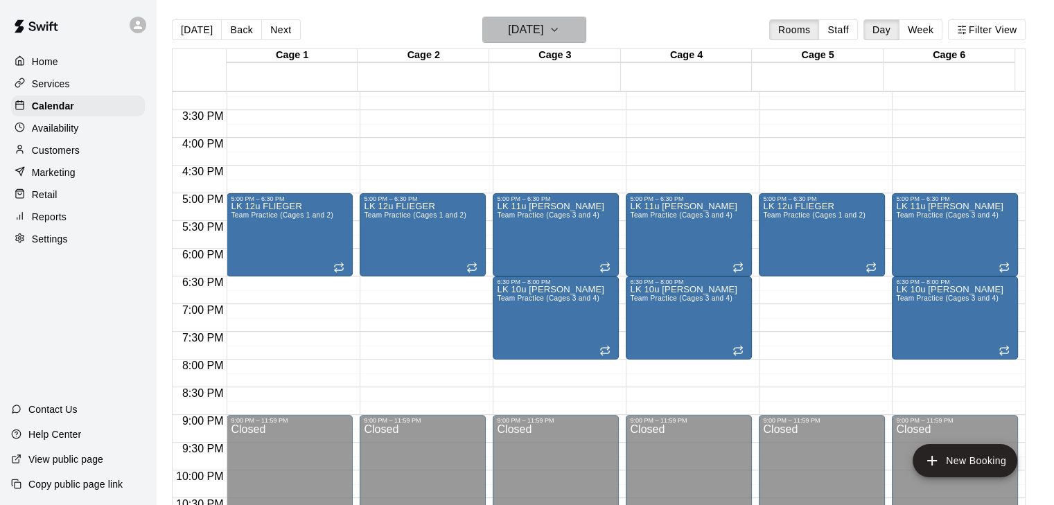
click at [513, 28] on h6 "[DATE]" at bounding box center [525, 29] width 35 height 19
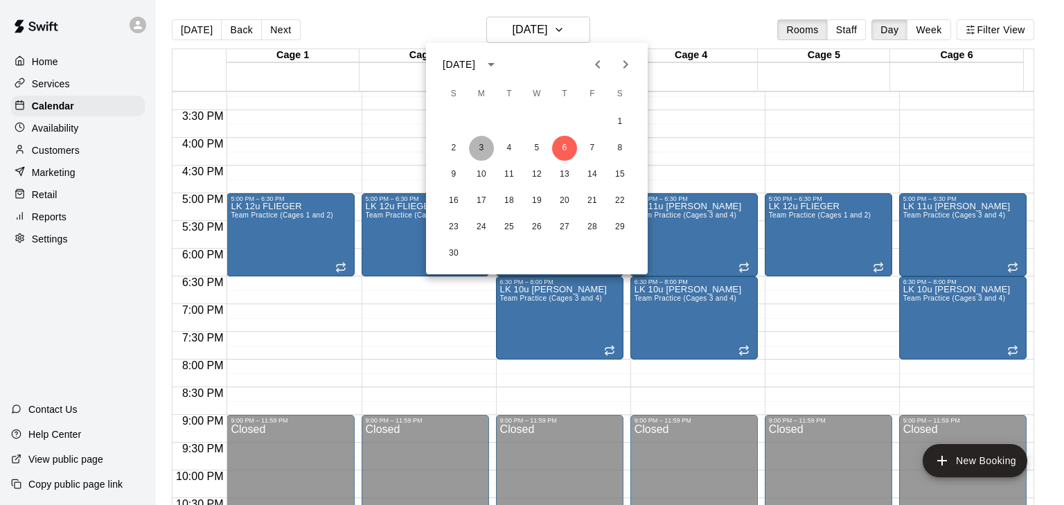
click at [482, 150] on button "3" at bounding box center [481, 148] width 25 height 25
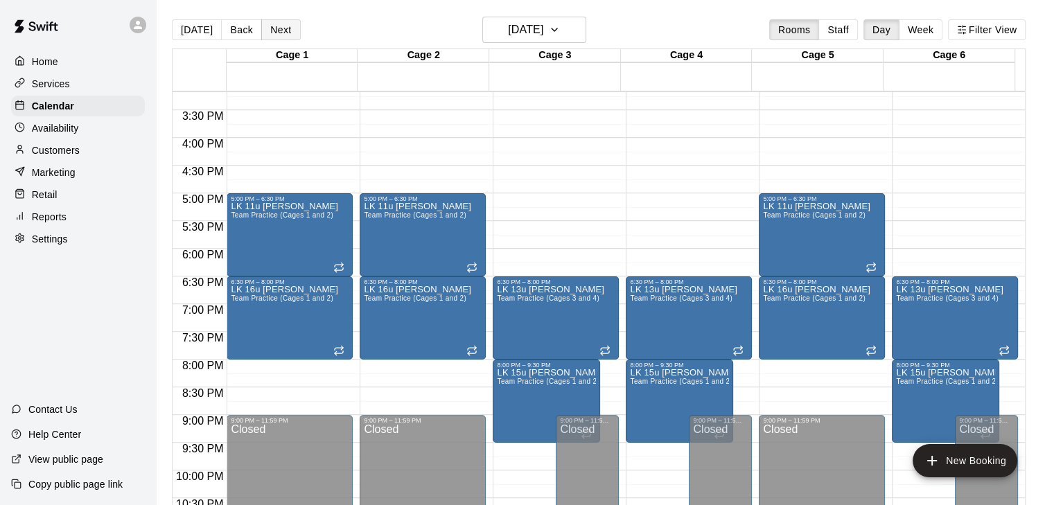
click at [276, 24] on button "Next" at bounding box center [280, 29] width 39 height 21
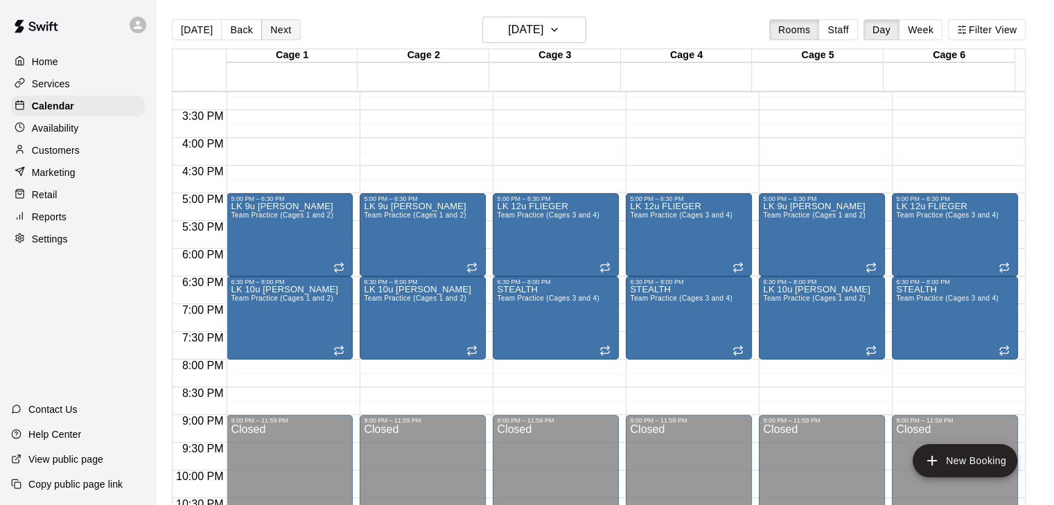
click at [276, 24] on button "Next" at bounding box center [280, 29] width 39 height 21
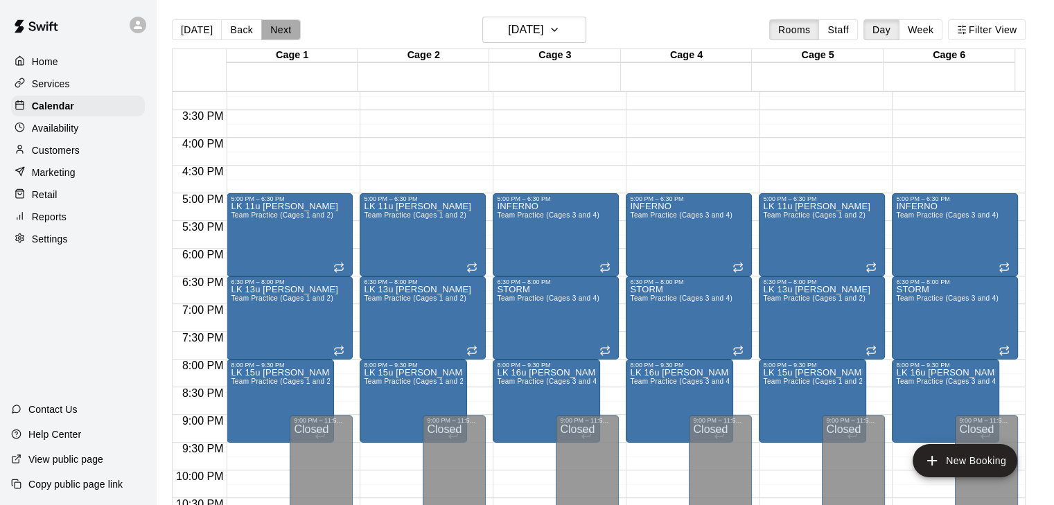
click at [276, 24] on button "Next" at bounding box center [280, 29] width 39 height 21
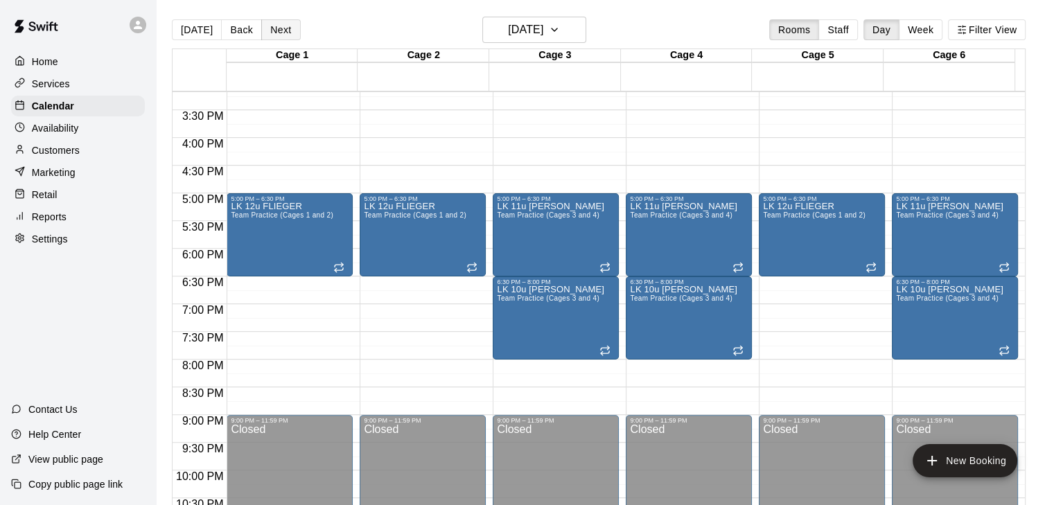
click at [276, 24] on button "Next" at bounding box center [280, 29] width 39 height 21
